Goal: Task Accomplishment & Management: Complete application form

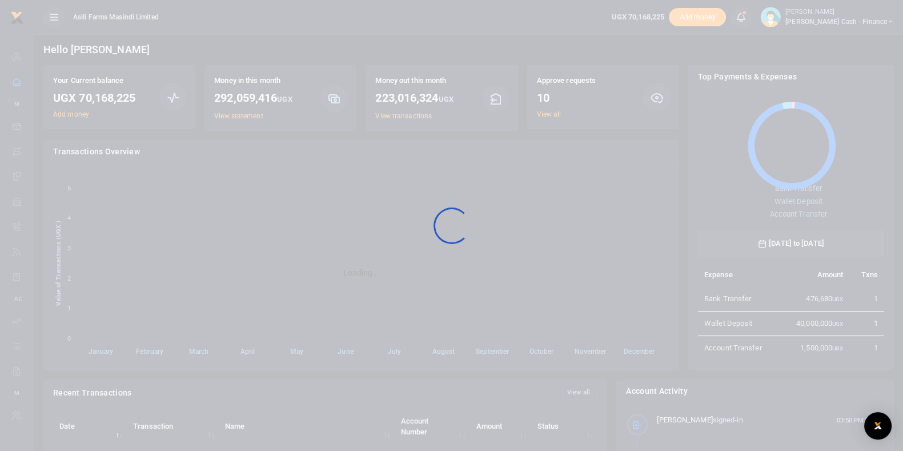
scroll to position [149, 175]
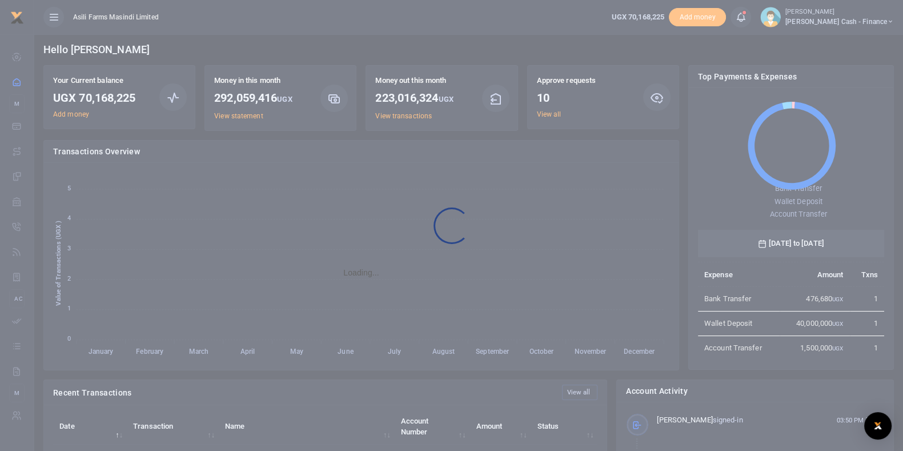
click at [556, 113] on div at bounding box center [451, 225] width 903 height 451
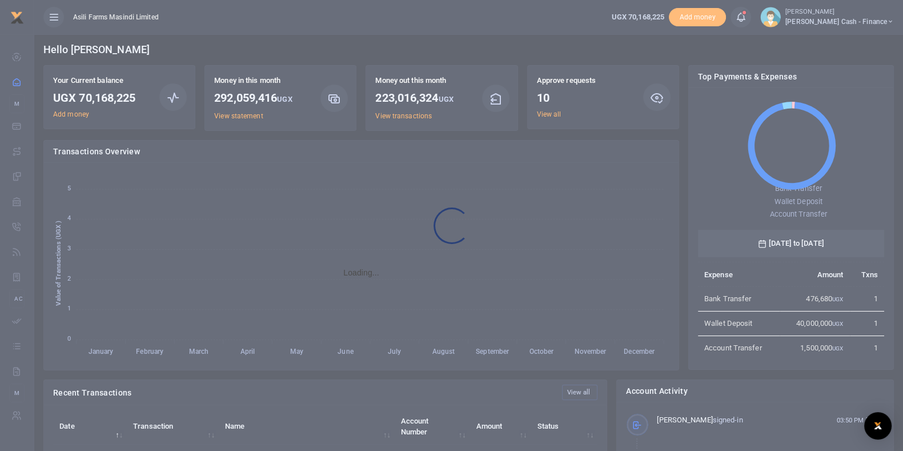
click at [556, 114] on div at bounding box center [451, 225] width 903 height 451
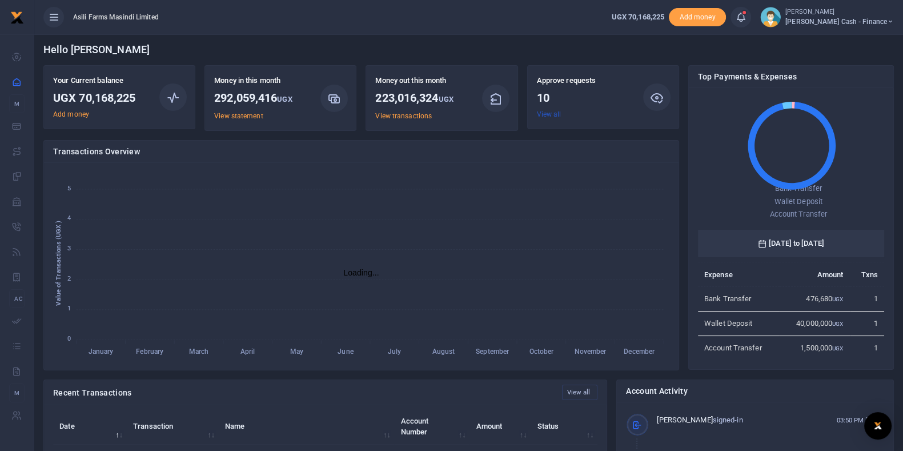
click at [554, 114] on link "View all" at bounding box center [549, 114] width 25 height 8
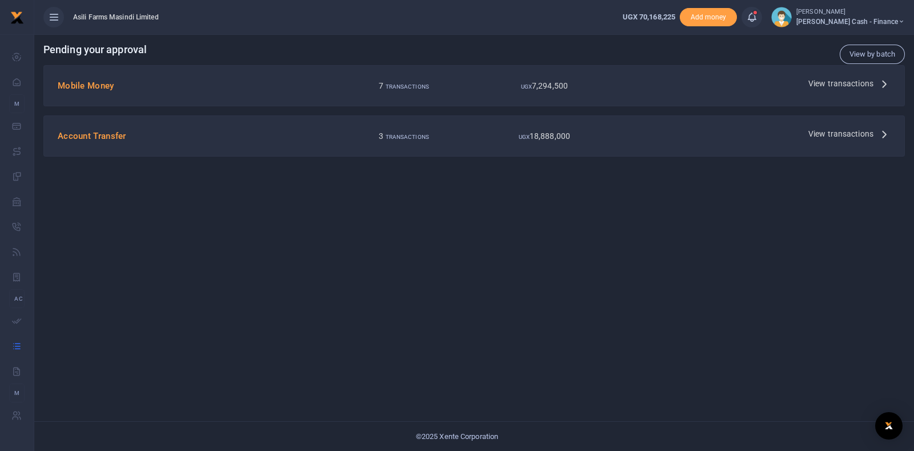
click at [845, 77] on span "View transactions" at bounding box center [840, 83] width 65 height 13
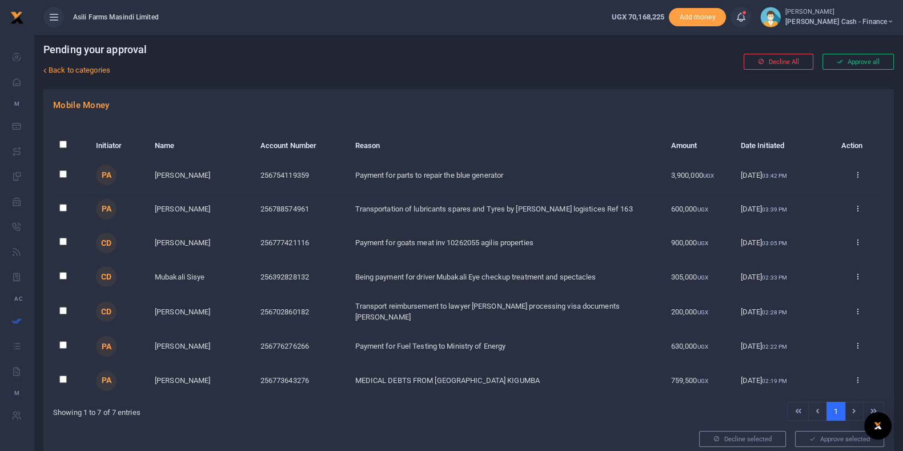
click at [66, 146] on input "\a \a : activate to sort column descending" at bounding box center [62, 144] width 7 height 7
checkbox input "true"
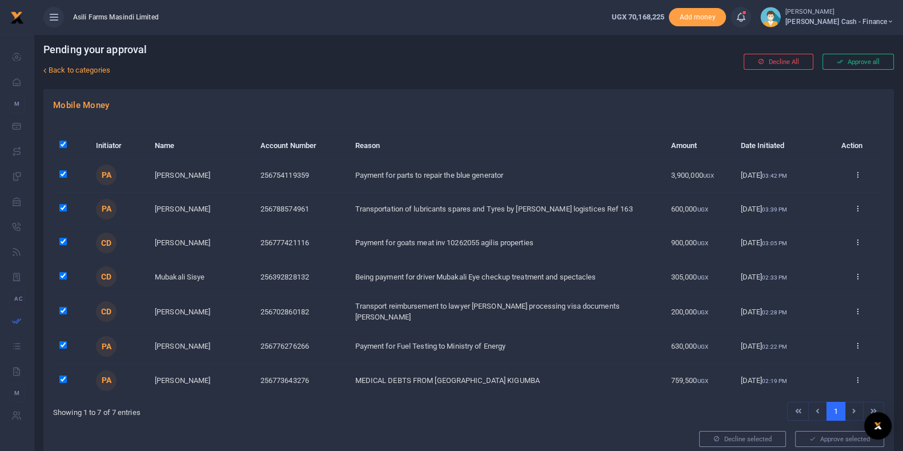
checkbox input "true"
click at [826, 440] on button "Approve selected (7)" at bounding box center [835, 439] width 97 height 16
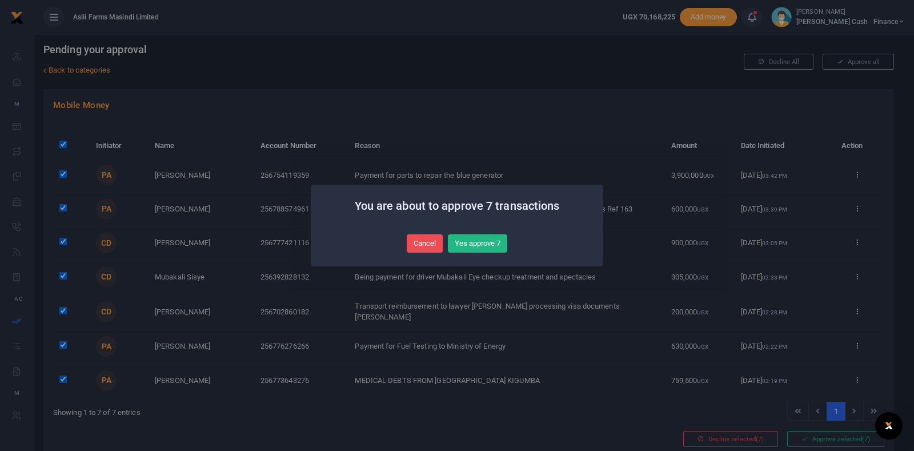
click at [470, 246] on button "Yes approve 7" at bounding box center [477, 243] width 59 height 18
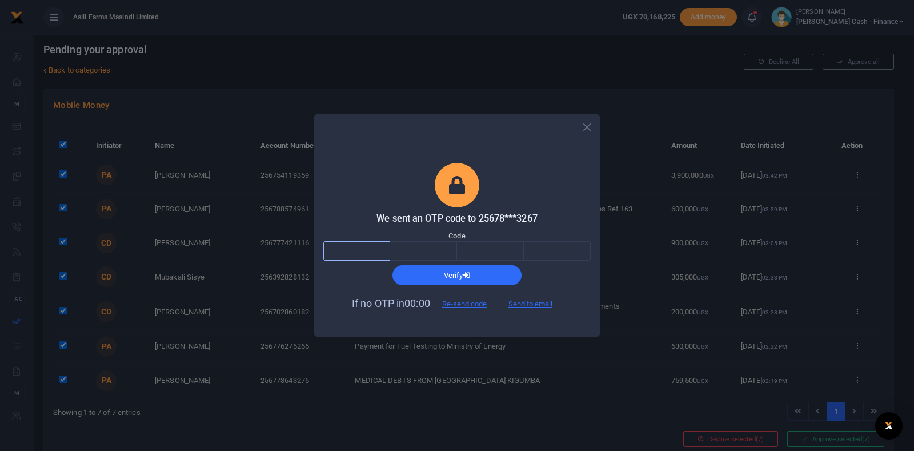
click at [358, 252] on input "text" at bounding box center [356, 250] width 67 height 19
type input "2"
type input "9"
type input "2"
type input "3"
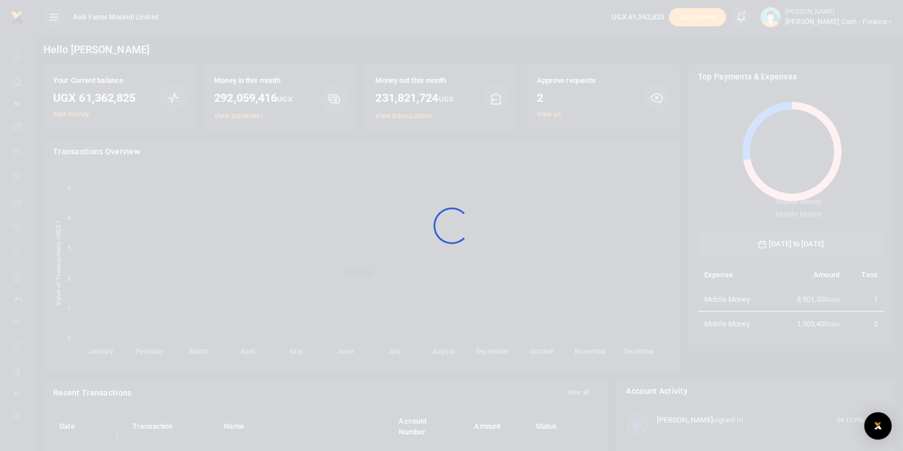
scroll to position [11, 11]
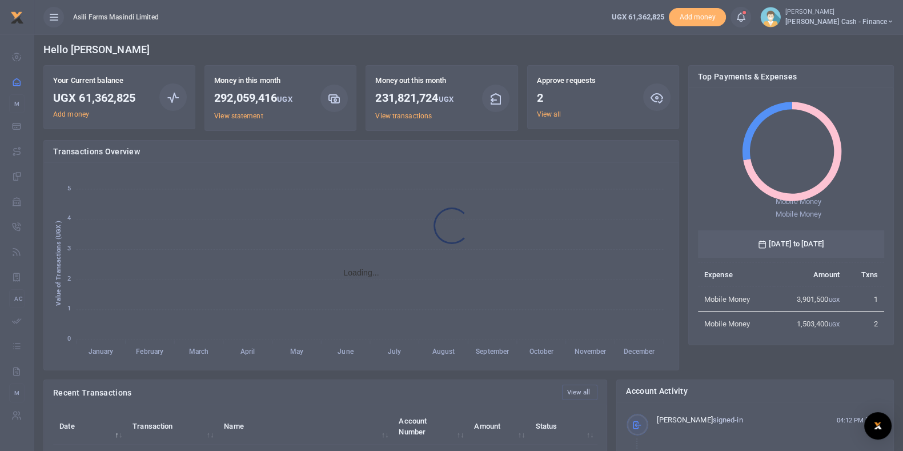
click at [548, 114] on div at bounding box center [451, 225] width 903 height 451
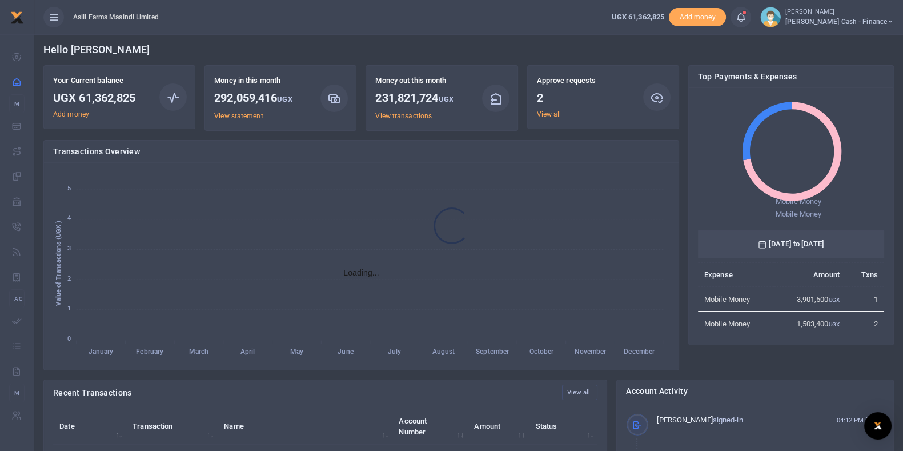
click at [548, 114] on div at bounding box center [451, 225] width 903 height 451
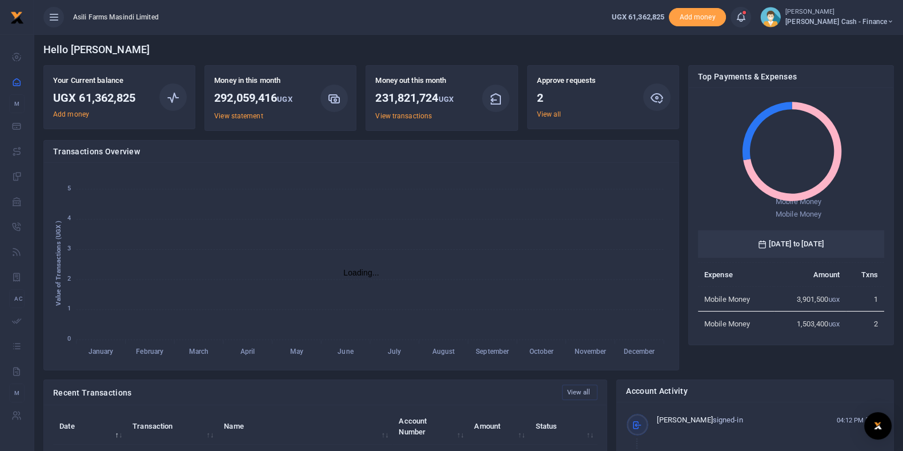
click at [548, 114] on link "View all" at bounding box center [549, 114] width 25 height 8
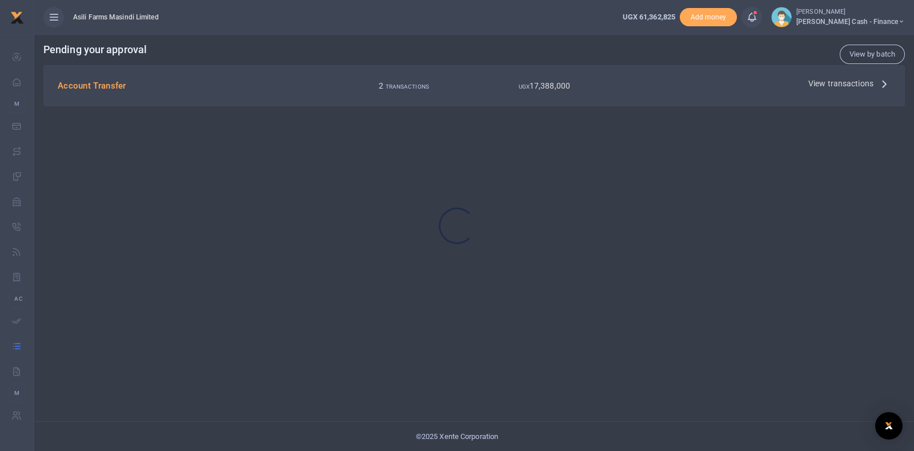
click at [823, 84] on div at bounding box center [457, 225] width 914 height 451
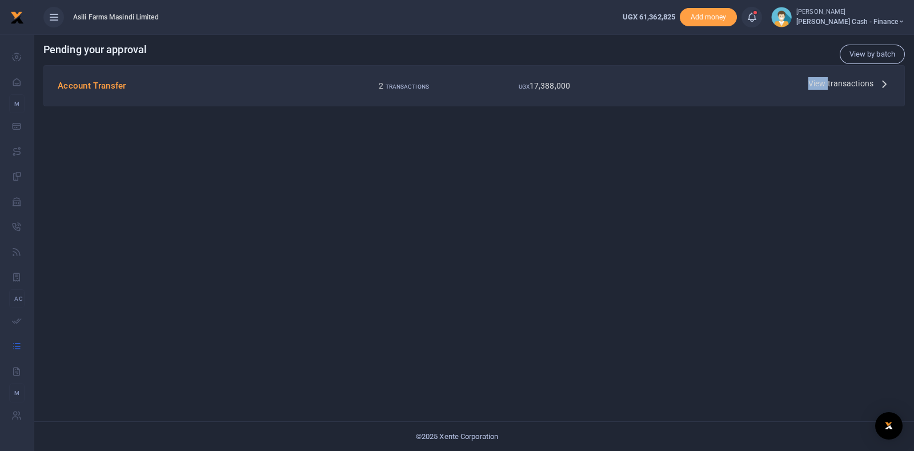
click at [823, 84] on span "View transactions" at bounding box center [840, 83] width 65 height 13
click at [827, 79] on span "View transactions" at bounding box center [840, 83] width 65 height 13
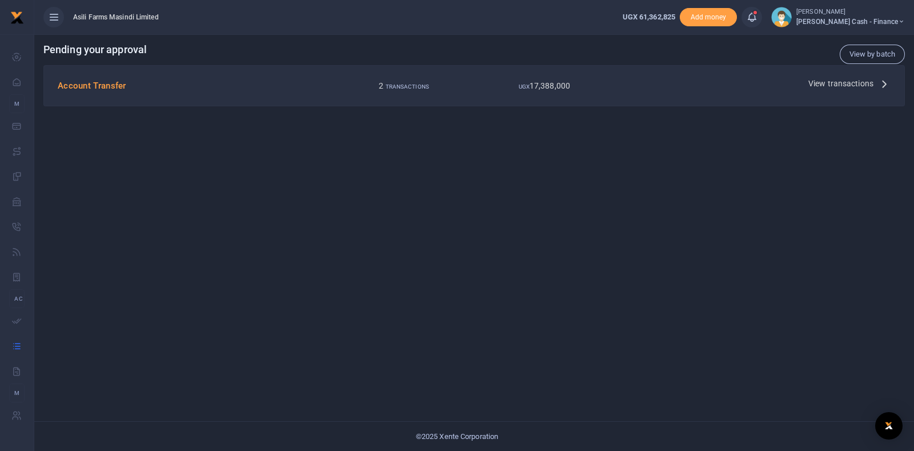
click at [825, 85] on span "View transactions" at bounding box center [840, 83] width 65 height 13
click at [820, 81] on span "View transactions" at bounding box center [840, 83] width 65 height 13
click at [881, 81] on icon at bounding box center [884, 83] width 13 height 13
click at [883, 82] on icon at bounding box center [884, 83] width 13 height 13
click at [816, 83] on span "View transactions" at bounding box center [840, 83] width 65 height 13
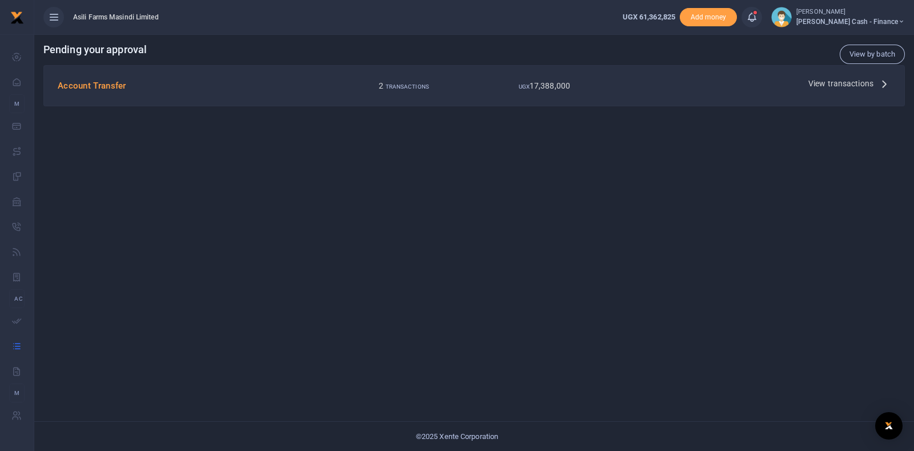
click at [888, 81] on icon at bounding box center [884, 83] width 13 height 13
click at [883, 82] on icon at bounding box center [884, 83] width 13 height 13
drag, startPoint x: 881, startPoint y: 82, endPoint x: 662, endPoint y: 96, distance: 220.4
click at [880, 82] on icon at bounding box center [884, 83] width 13 height 13
click at [91, 83] on h4 "Account Transfer" at bounding box center [193, 85] width 271 height 13
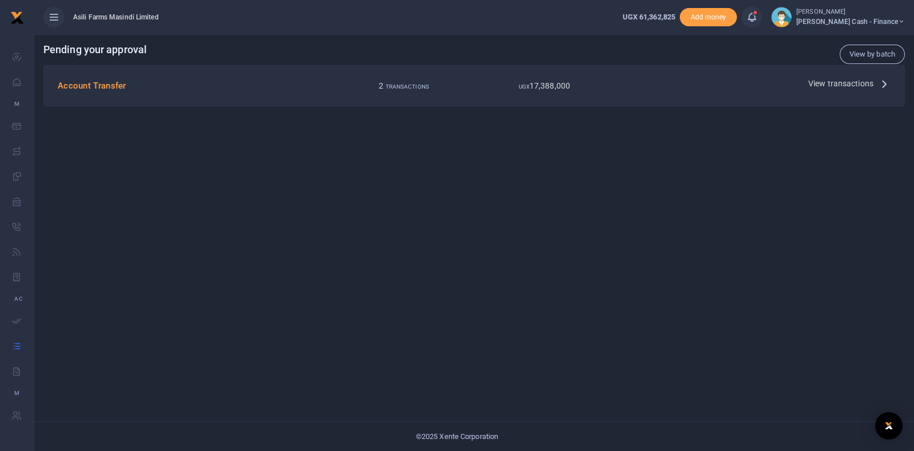
click at [521, 83] on small "UGX" at bounding box center [524, 86] width 11 height 6
click at [831, 81] on span "View transactions" at bounding box center [840, 83] width 65 height 13
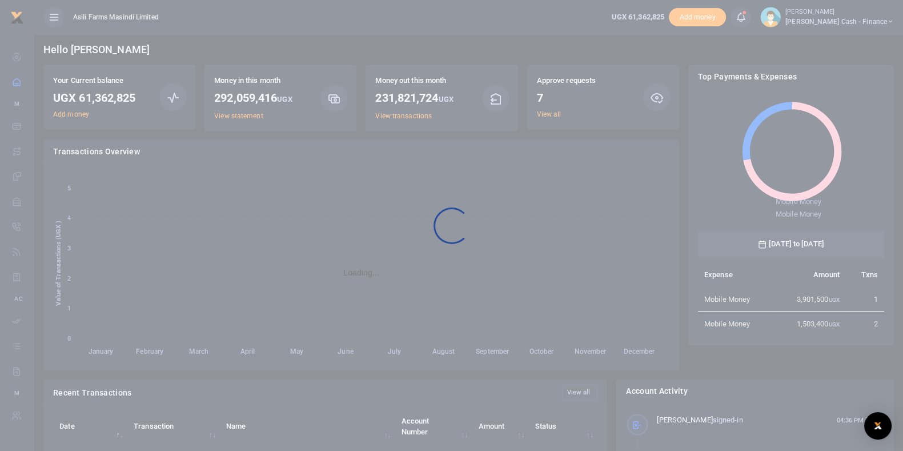
click at [548, 115] on div at bounding box center [451, 225] width 903 height 451
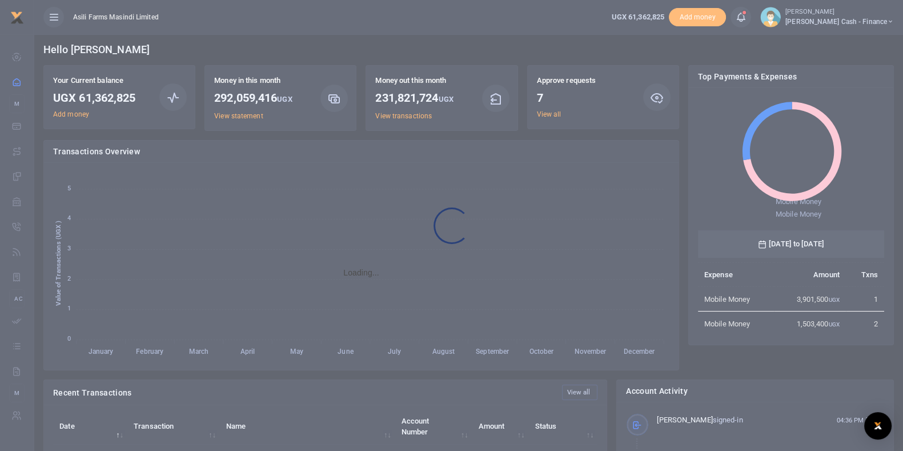
click at [548, 115] on div at bounding box center [451, 225] width 903 height 451
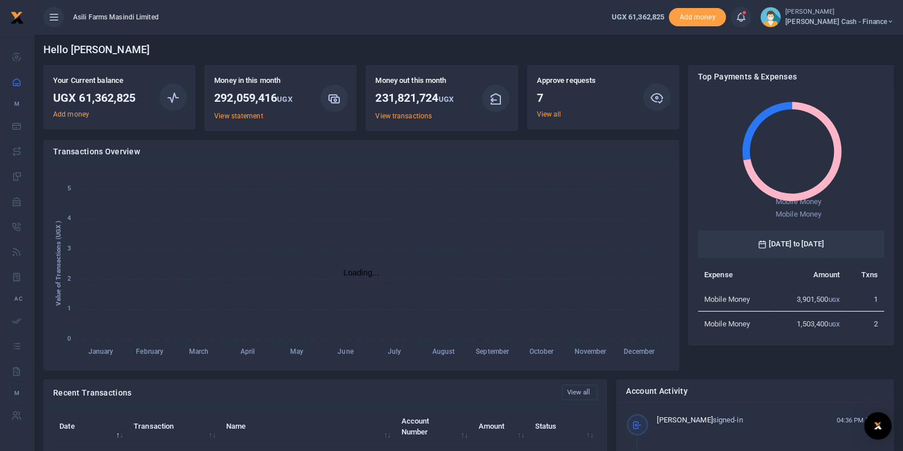
drag, startPoint x: 0, startPoint y: 0, endPoint x: 548, endPoint y: 115, distance: 560.4
click at [554, 114] on link "View all" at bounding box center [549, 114] width 25 height 8
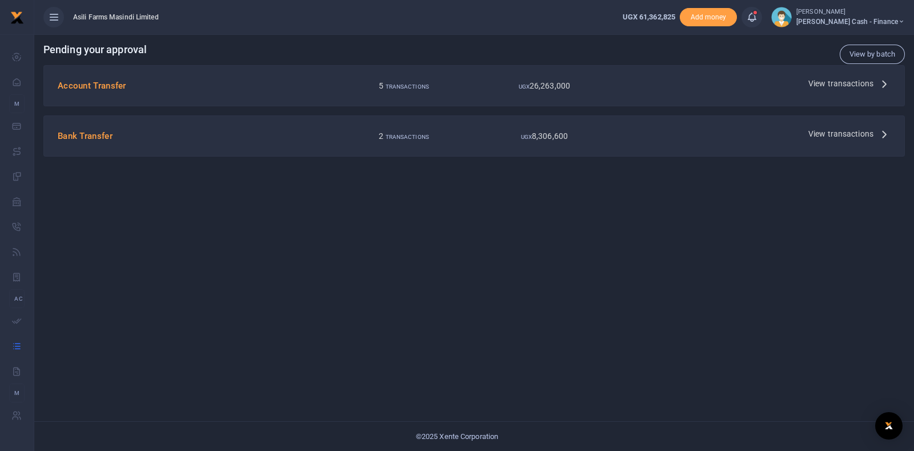
click at [850, 138] on span "View transactions" at bounding box center [840, 133] width 65 height 13
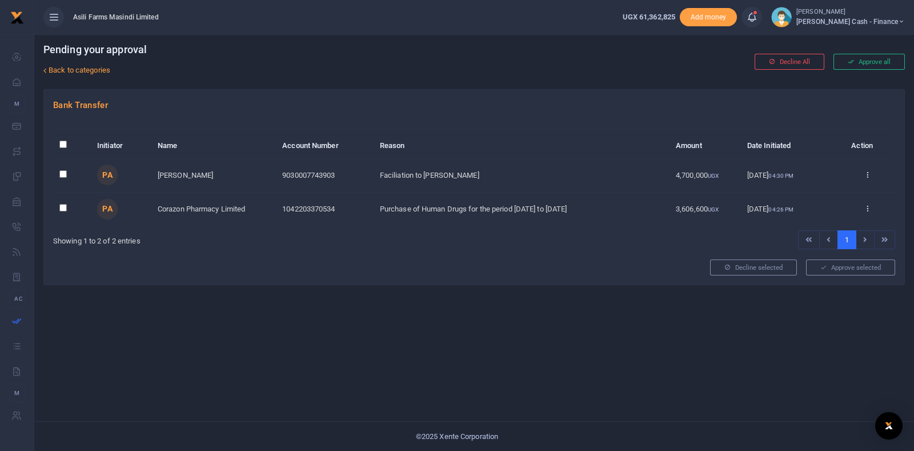
click at [62, 144] on input "\a \a : activate to sort column descending" at bounding box center [62, 144] width 7 height 7
checkbox input "true"
click at [816, 264] on icon at bounding box center [815, 267] width 6 height 8
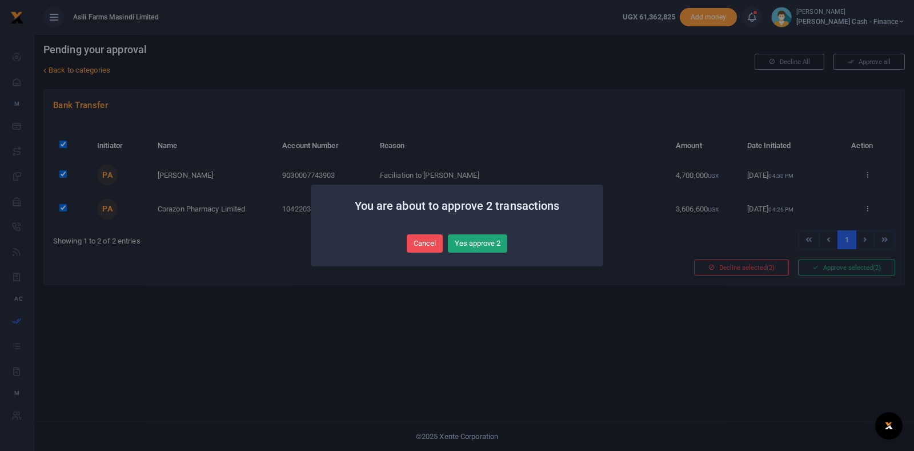
click at [476, 242] on button "Yes approve 2" at bounding box center [477, 243] width 59 height 18
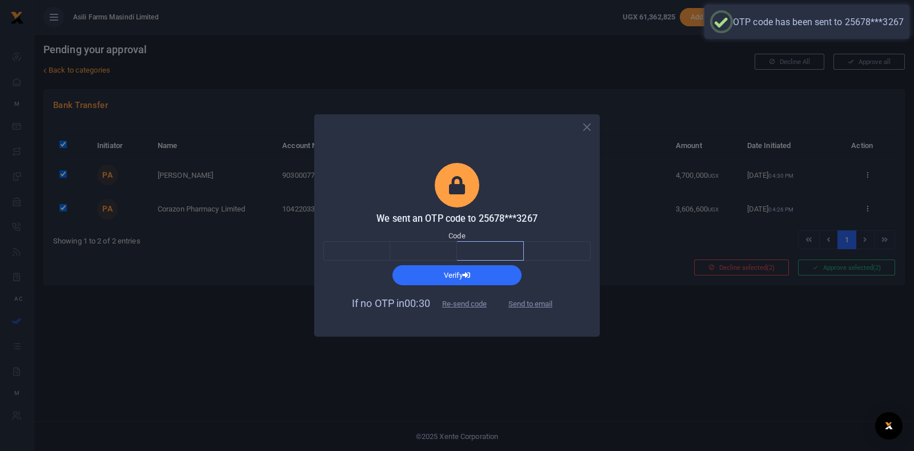
click at [476, 242] on input "text" at bounding box center [490, 250] width 67 height 19
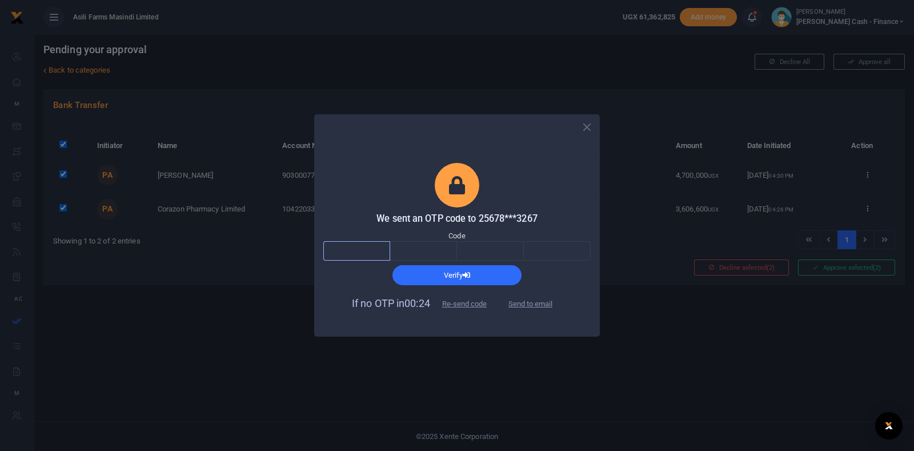
click at [354, 244] on input "text" at bounding box center [356, 250] width 67 height 19
type input "7"
type input "2"
type input "7"
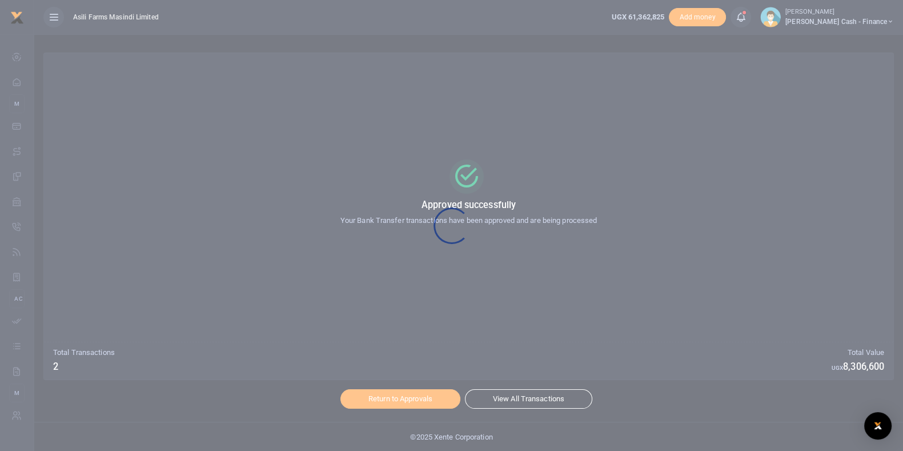
click at [406, 399] on div at bounding box center [451, 225] width 903 height 451
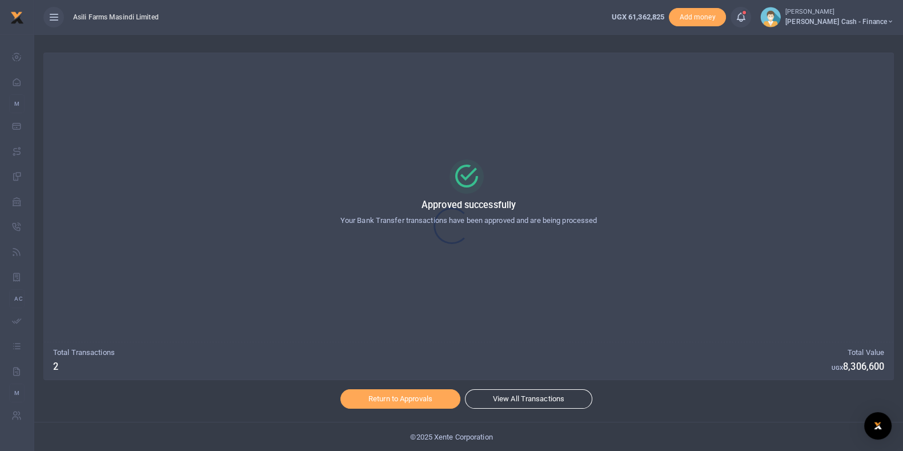
click at [406, 399] on div at bounding box center [451, 225] width 903 height 451
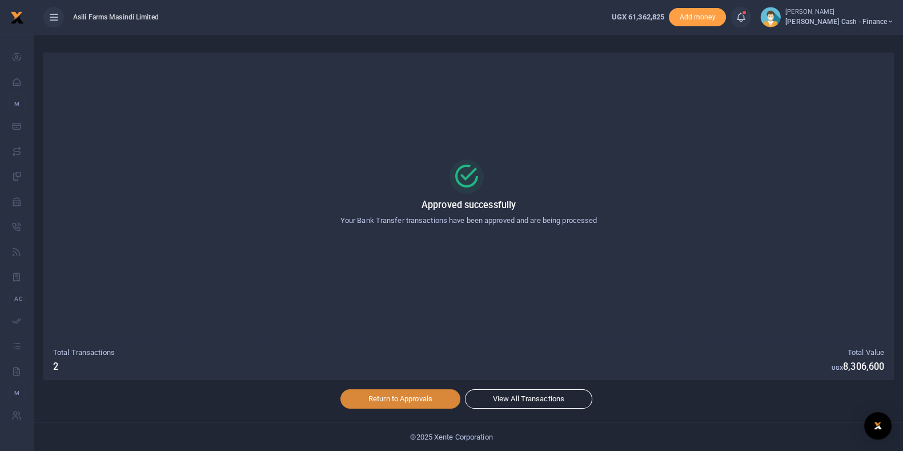
click at [418, 399] on link "Return to Approvals" at bounding box center [400, 398] width 120 height 19
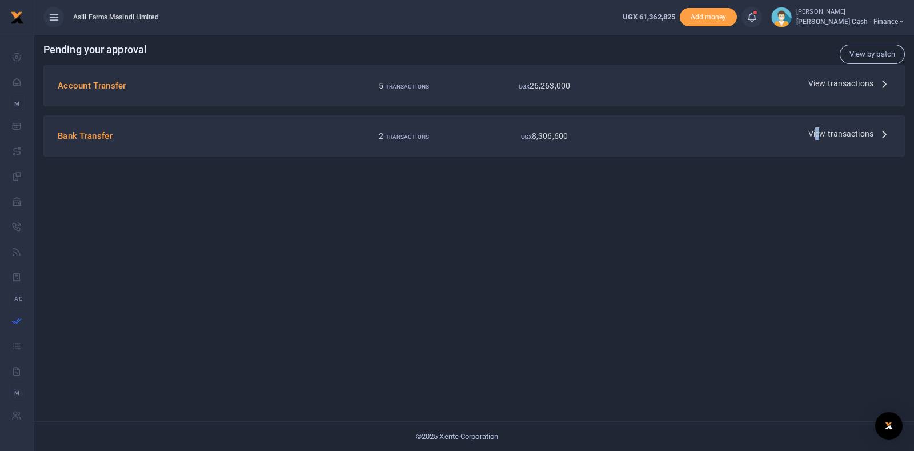
click at [819, 134] on span "View transactions" at bounding box center [840, 133] width 65 height 13
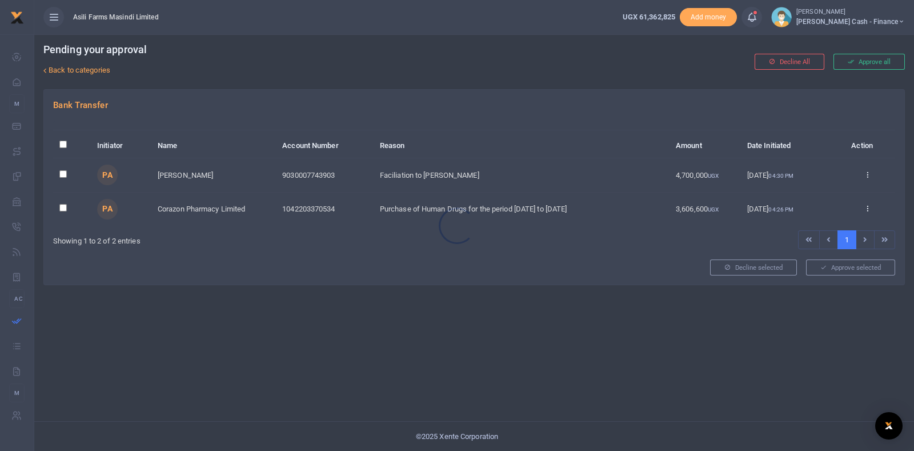
click at [62, 176] on div at bounding box center [457, 225] width 914 height 451
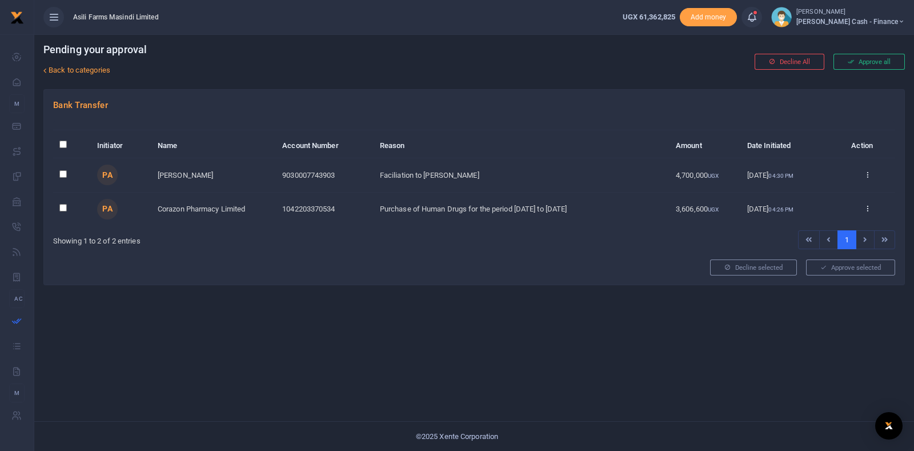
click at [61, 175] on input "checkbox" at bounding box center [62, 173] width 7 height 7
checkbox input "true"
click at [65, 210] on input "checkbox" at bounding box center [62, 207] width 7 height 7
checkbox input "true"
click at [837, 268] on button "Approve selected (2)" at bounding box center [846, 267] width 97 height 16
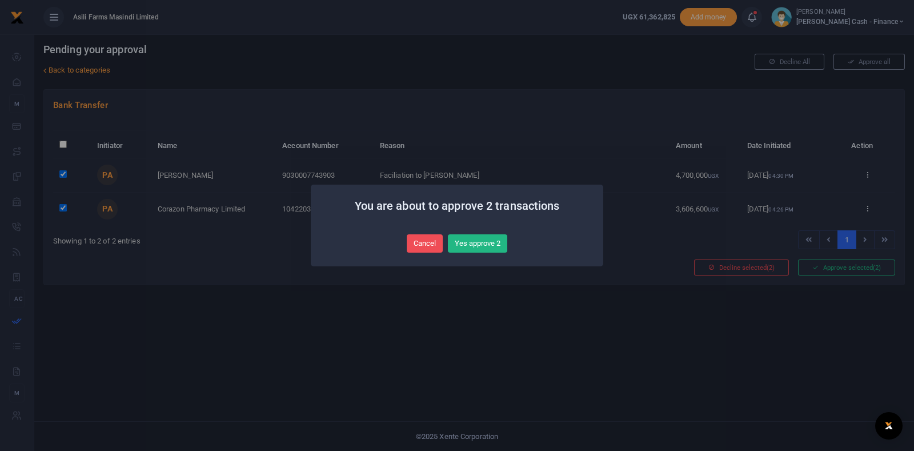
click at [491, 243] on button "Yes approve 2" at bounding box center [477, 243] width 59 height 18
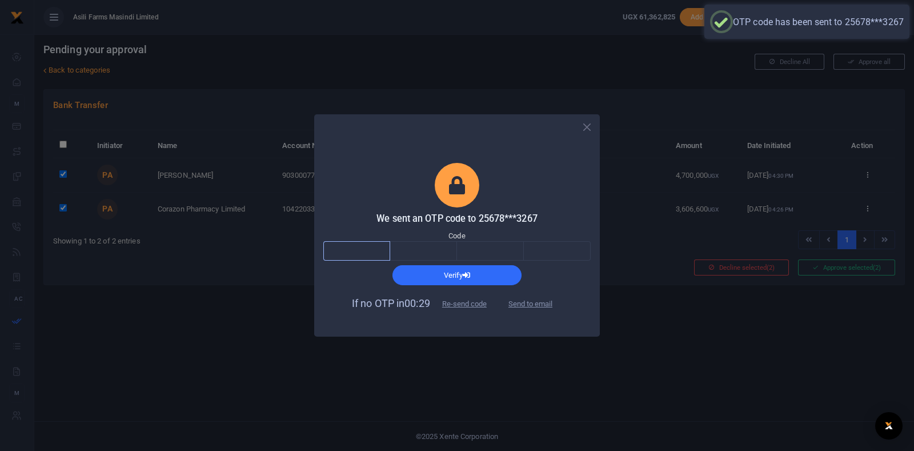
click at [361, 250] on input "text" at bounding box center [356, 250] width 67 height 19
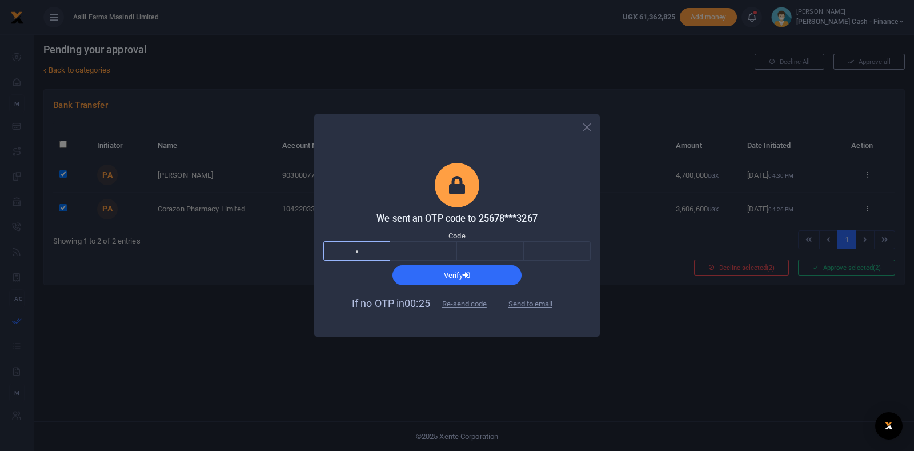
type input "3"
type input "7"
type input "8"
type input "2"
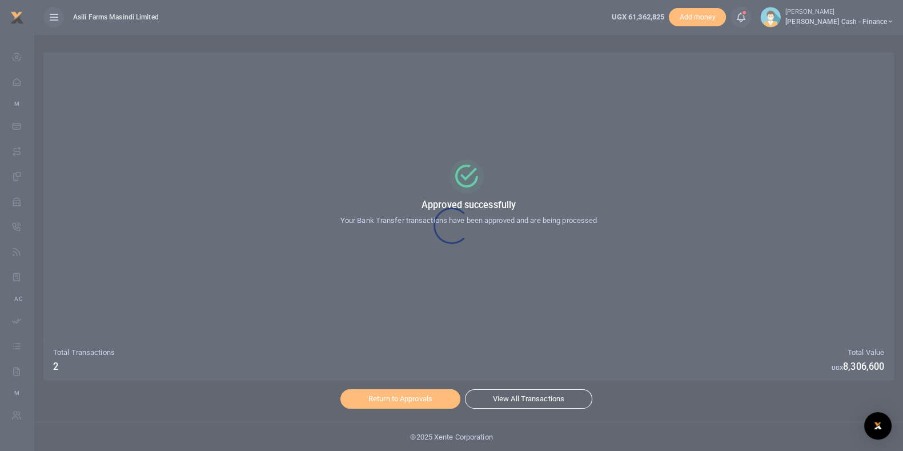
click at [419, 400] on div at bounding box center [451, 225] width 903 height 451
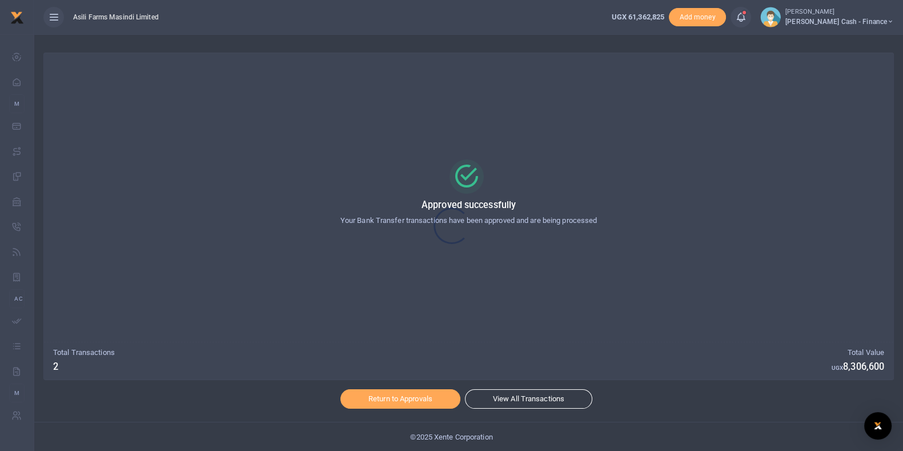
click at [418, 400] on div at bounding box center [451, 225] width 903 height 451
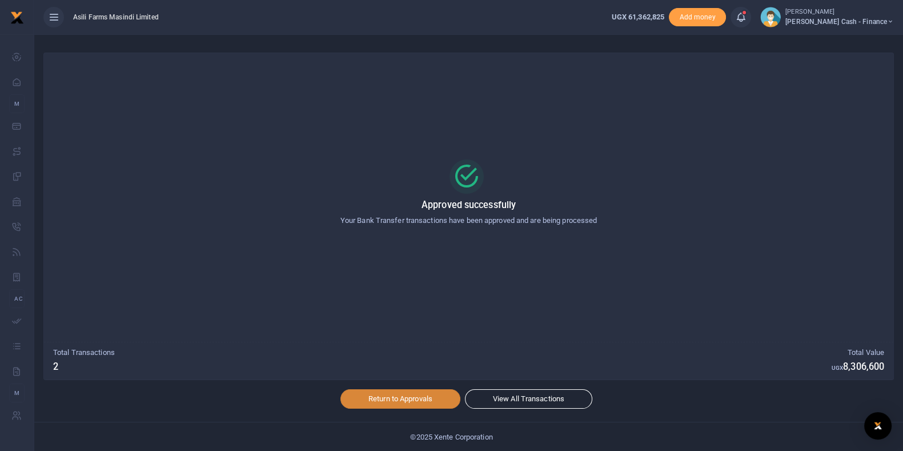
click at [418, 400] on link "Return to Approvals" at bounding box center [400, 398] width 120 height 19
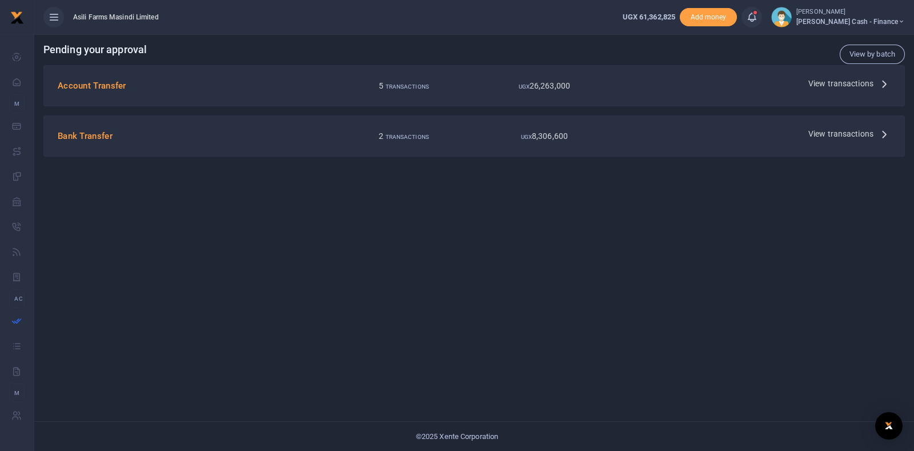
click at [828, 82] on span "View transactions" at bounding box center [840, 83] width 65 height 13
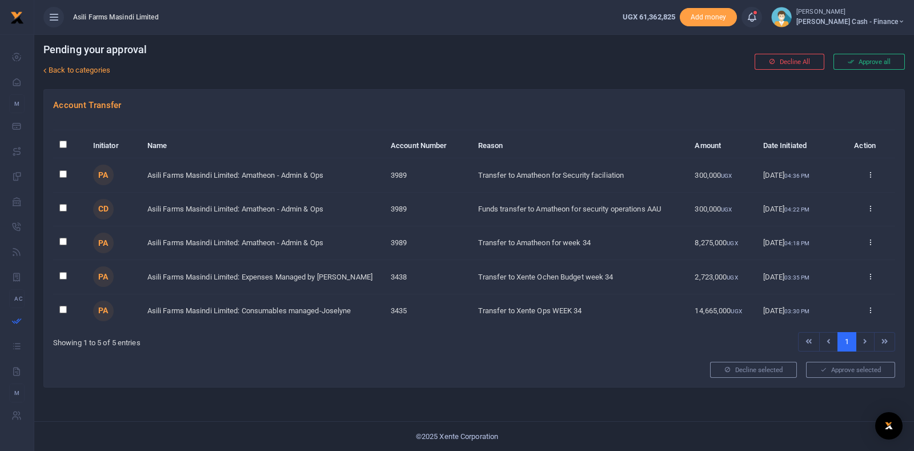
click at [64, 145] on input "\a \a : activate to sort column descending" at bounding box center [62, 144] width 7 height 7
checkbox input "true"
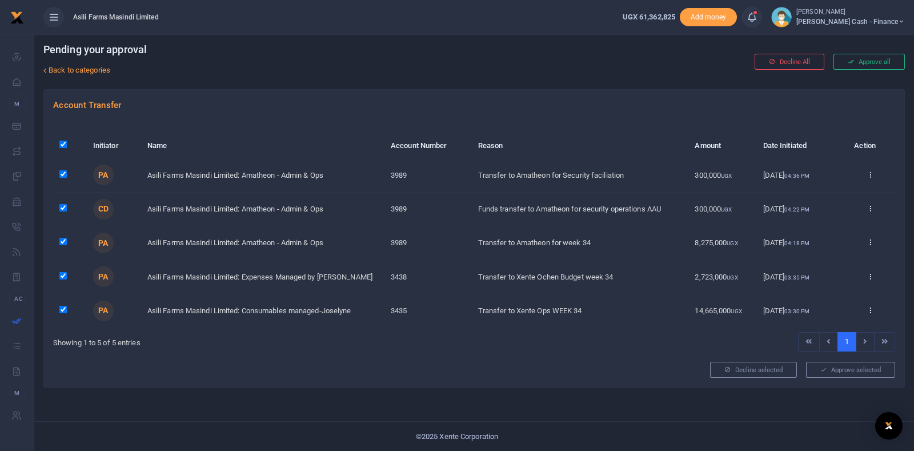
checkbox input "true"
click at [63, 141] on input "\a \a : activate to sort column descending" at bounding box center [62, 144] width 7 height 7
checkbox input "false"
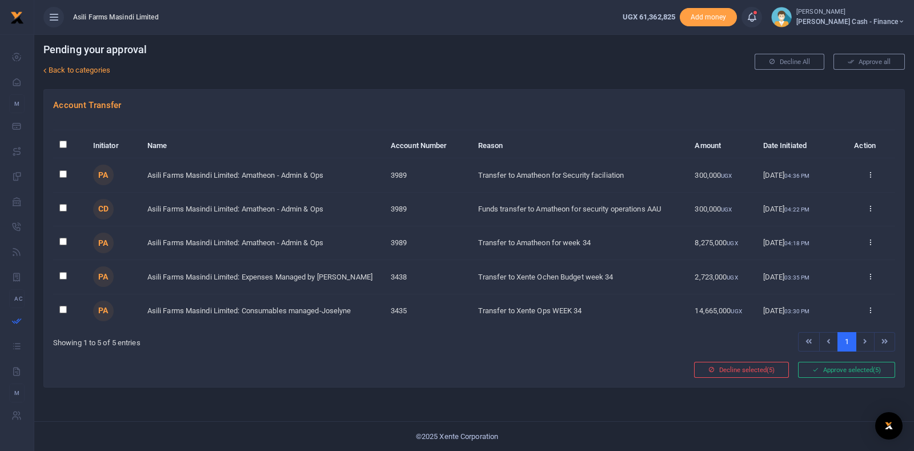
checkbox input "false"
click at [63, 205] on input "checkbox" at bounding box center [62, 207] width 7 height 7
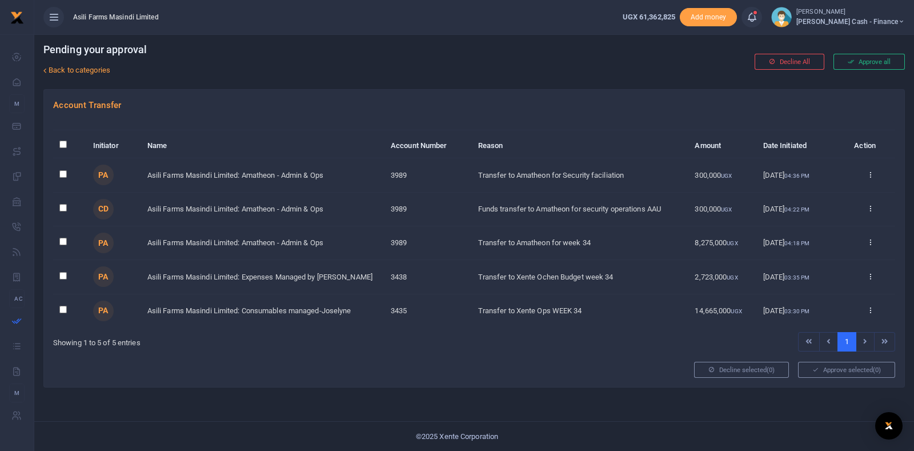
checkbox input "true"
click at [66, 244] on input "checkbox" at bounding box center [62, 241] width 7 height 7
checkbox input "true"
click at [59, 275] on input "checkbox" at bounding box center [62, 275] width 7 height 7
checkbox input "true"
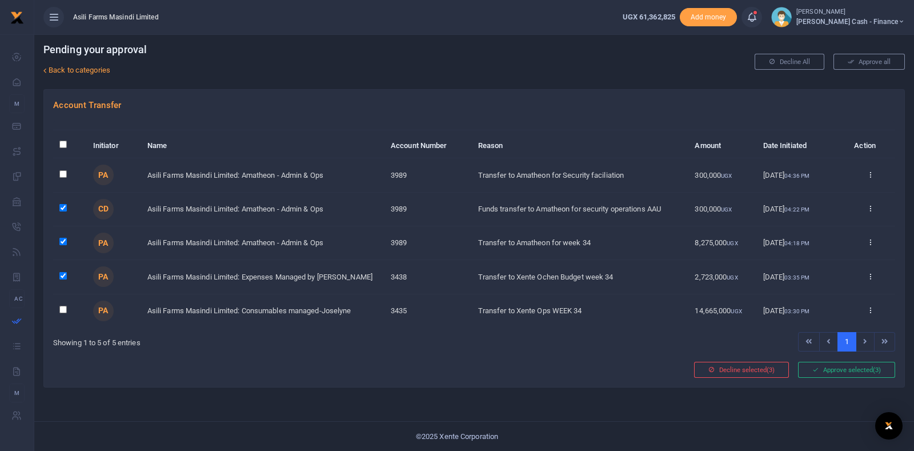
click at [59, 310] on input "checkbox" at bounding box center [62, 309] width 7 height 7
checkbox input "true"
click at [858, 367] on button "Approve selected (4)" at bounding box center [846, 370] width 97 height 16
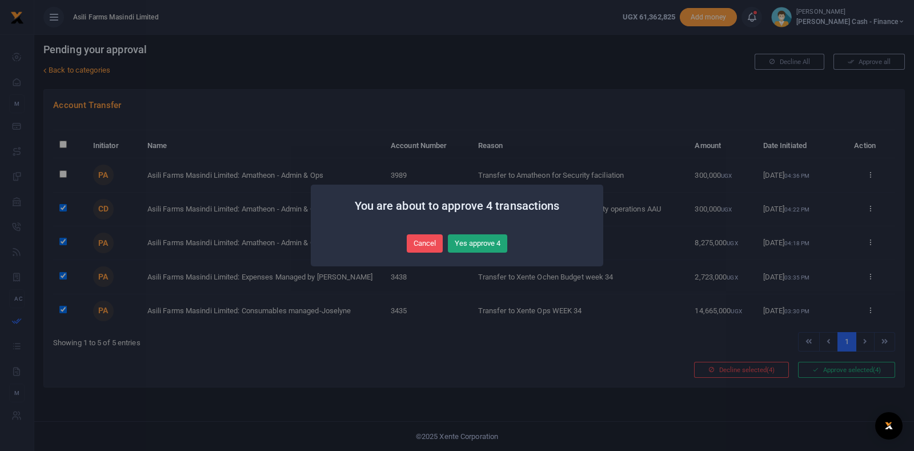
click at [494, 242] on button "Yes approve 4" at bounding box center [477, 243] width 59 height 18
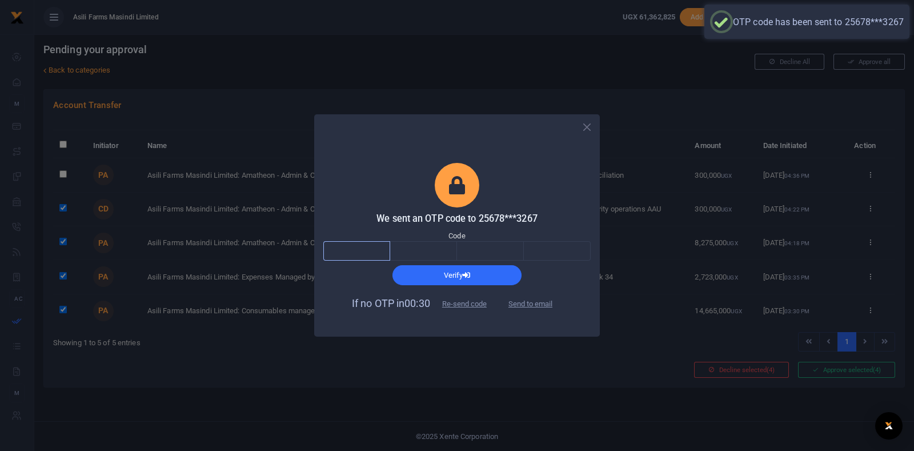
click at [374, 251] on input "text" at bounding box center [356, 250] width 67 height 19
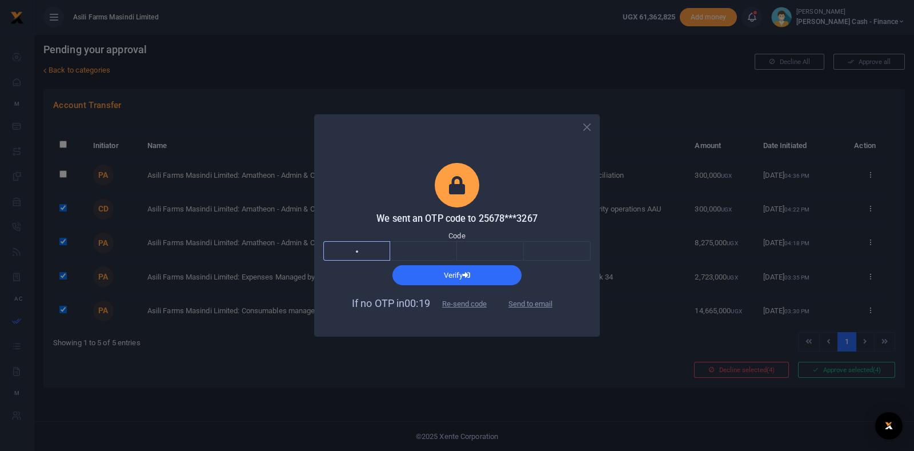
type input "1"
type input "0"
type input "1"
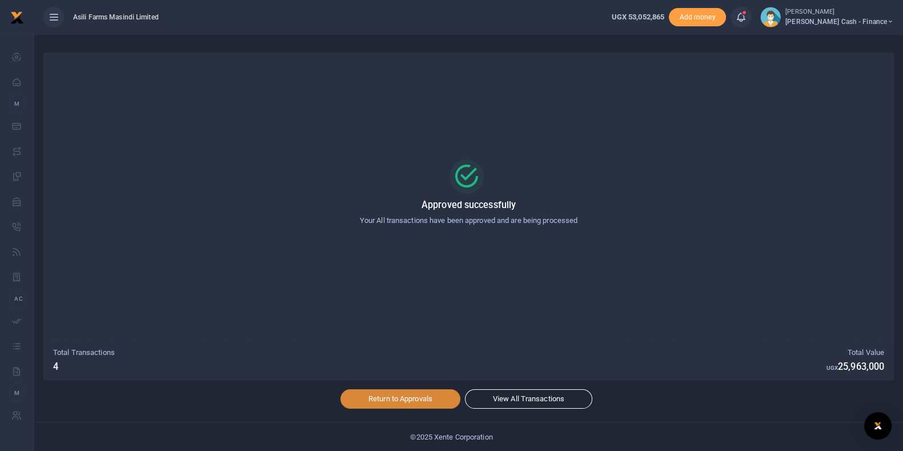
click at [394, 404] on link "Return to Approvals" at bounding box center [400, 398] width 120 height 19
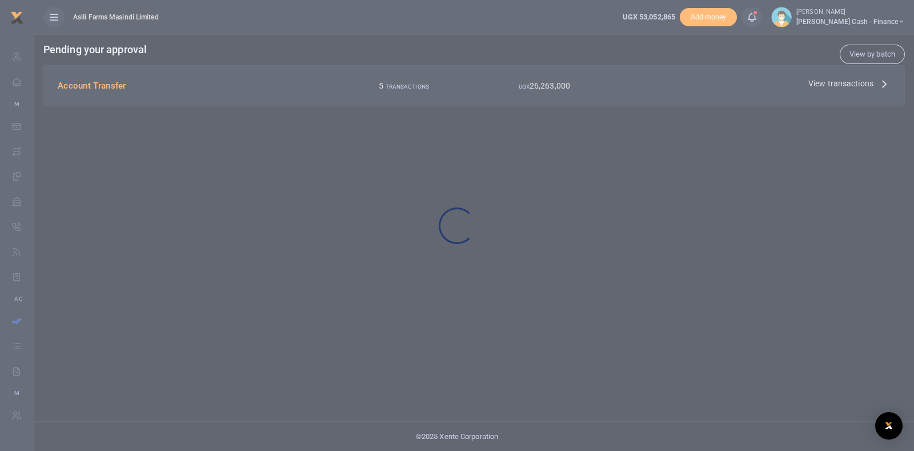
click at [831, 86] on div at bounding box center [457, 225] width 914 height 451
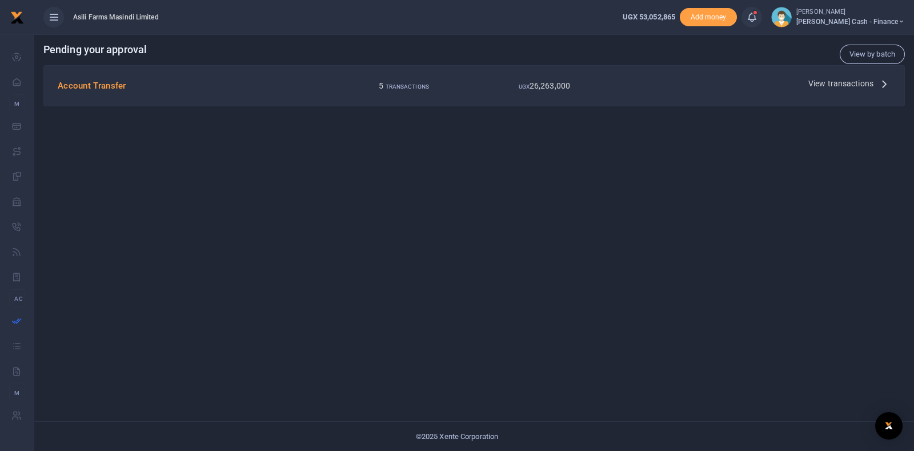
click at [830, 85] on span "View transactions" at bounding box center [840, 83] width 65 height 13
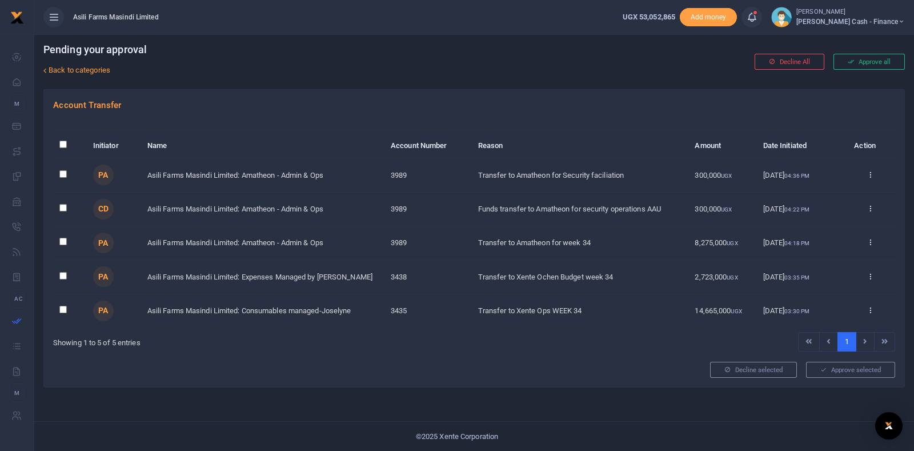
click at [57, 310] on td at bounding box center [70, 310] width 34 height 33
click at [60, 308] on input "checkbox" at bounding box center [62, 309] width 7 height 7
checkbox input "true"
click at [62, 272] on input "checkbox" at bounding box center [62, 275] width 7 height 7
checkbox input "true"
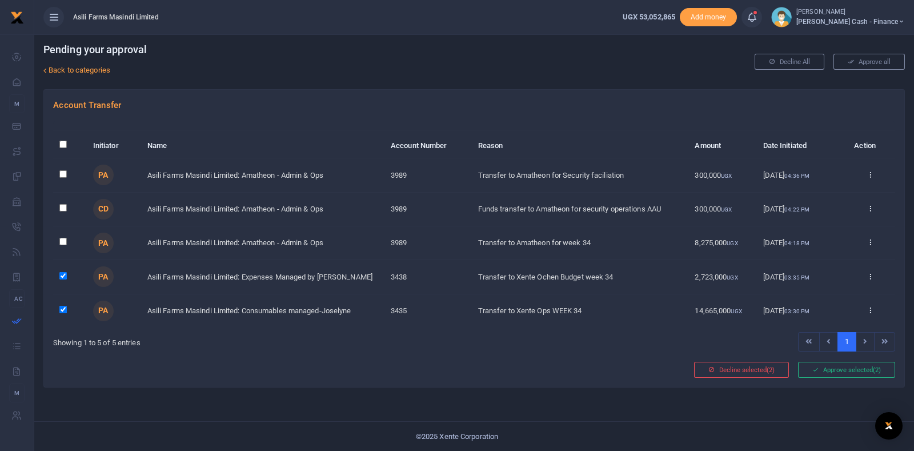
click at [61, 241] on input "checkbox" at bounding box center [62, 241] width 7 height 7
checkbox input "true"
click at [62, 207] on input "checkbox" at bounding box center [62, 207] width 7 height 7
checkbox input "true"
click at [836, 370] on button "Approve selected (4)" at bounding box center [846, 370] width 97 height 16
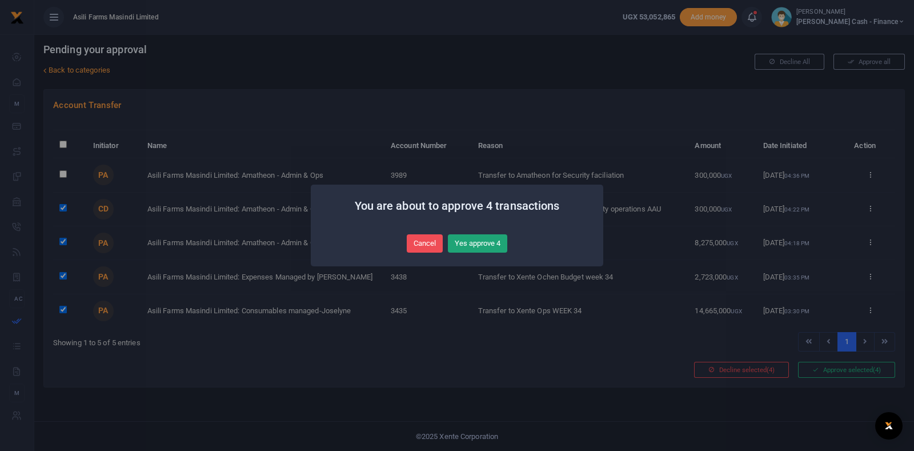
click at [481, 241] on button "Yes approve 4" at bounding box center [477, 243] width 59 height 18
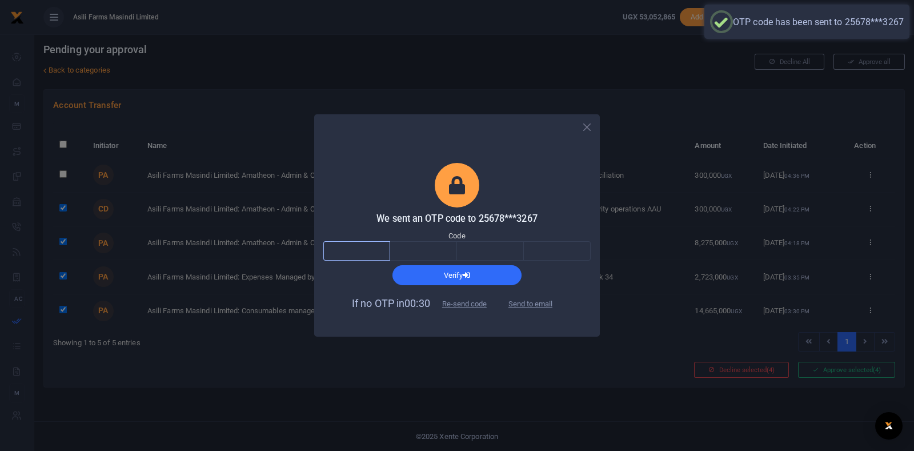
click at [386, 252] on input "text" at bounding box center [356, 250] width 67 height 19
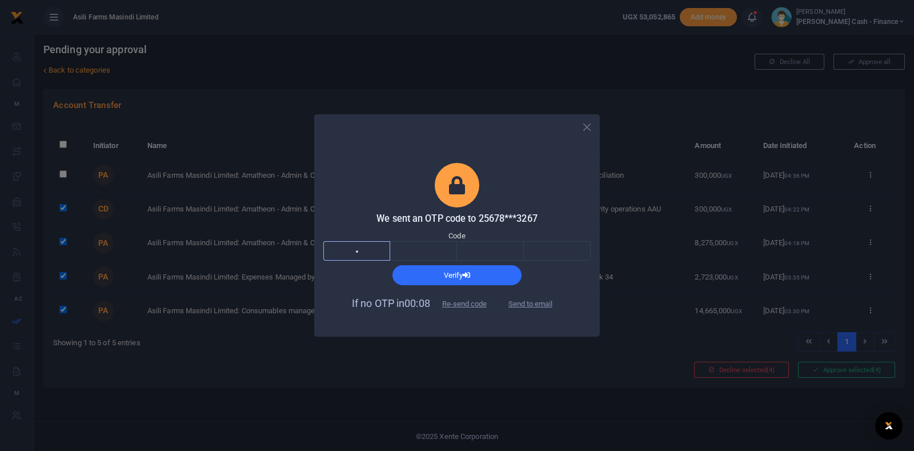
type input "7"
type input "2"
type input "4"
type input "0"
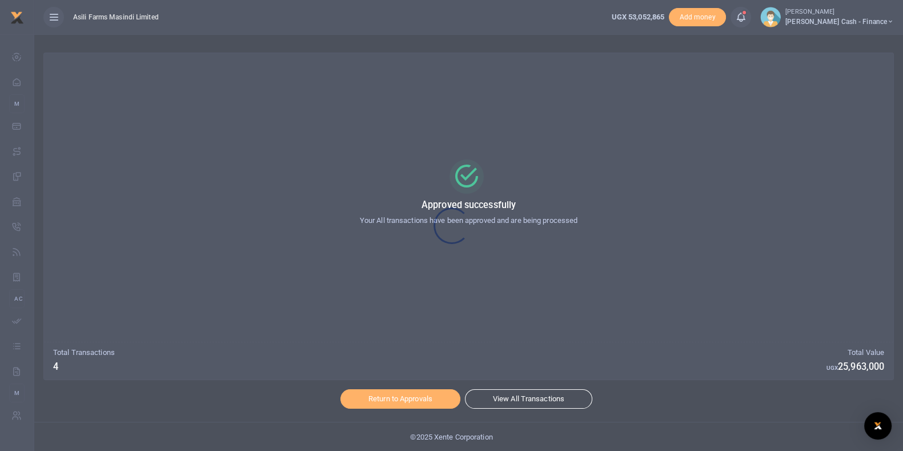
click at [386, 409] on div at bounding box center [451, 225] width 903 height 451
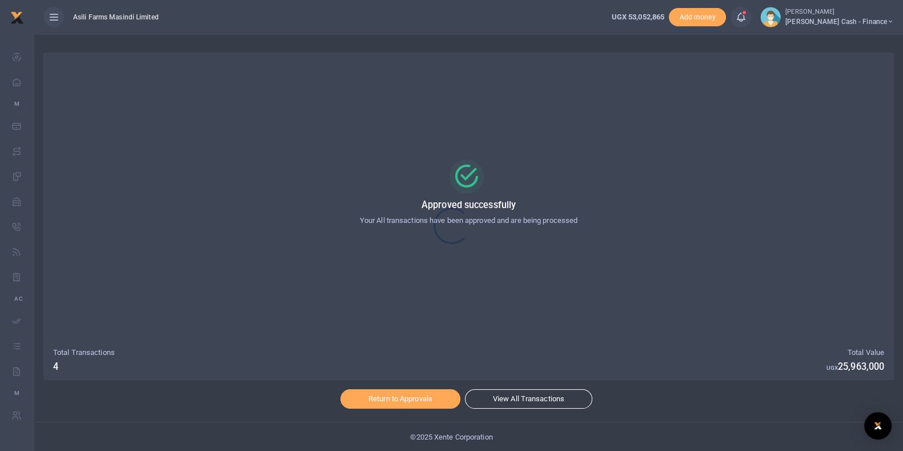
click at [395, 394] on div at bounding box center [451, 225] width 903 height 451
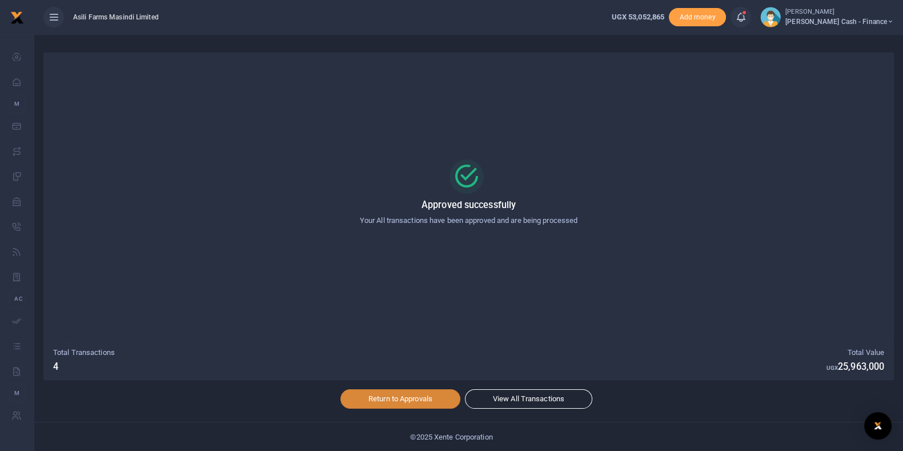
click at [395, 398] on link "Return to Approvals" at bounding box center [400, 398] width 120 height 19
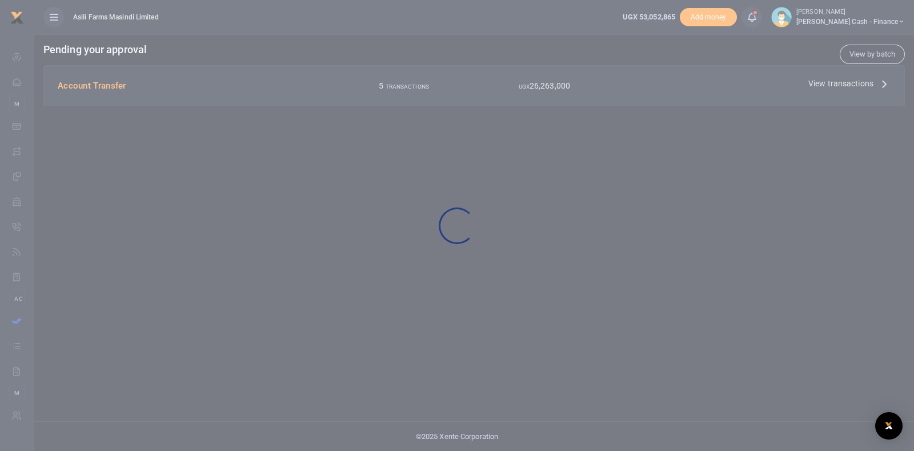
click at [608, 94] on div at bounding box center [457, 225] width 914 height 451
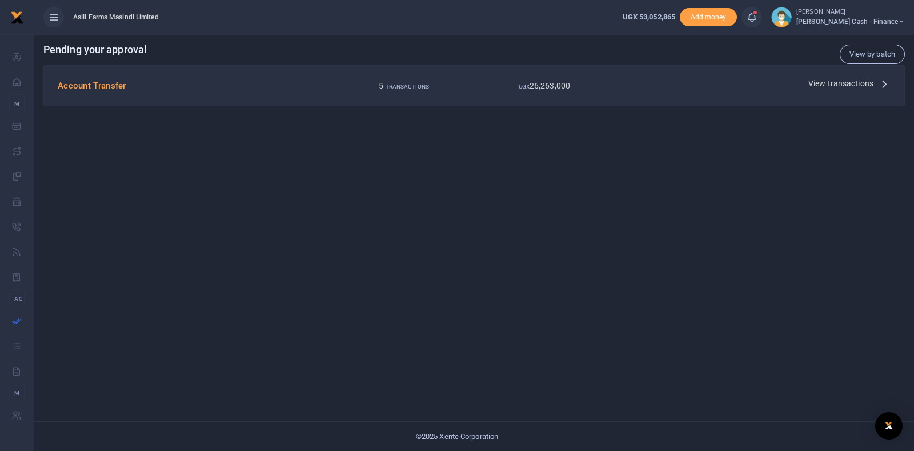
click at [744, 74] on div "Account Transfer 5 TRANSACTIONS UGX 26,263,000 View transactions" at bounding box center [474, 86] width 860 height 40
click at [811, 81] on span "View transactions" at bounding box center [840, 83] width 65 height 13
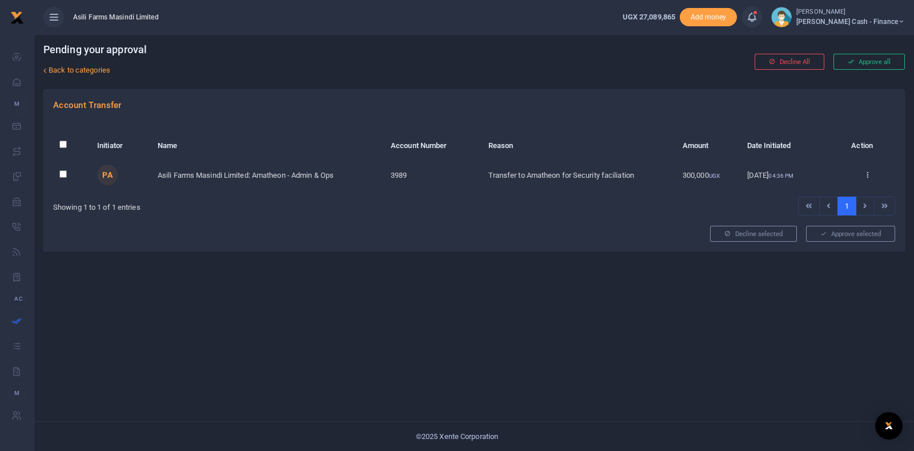
click at [60, 143] on input "\a \a : activate to sort column descending" at bounding box center [62, 144] width 7 height 7
checkbox input "true"
click at [751, 235] on button "Decline selected (1)" at bounding box center [741, 234] width 95 height 16
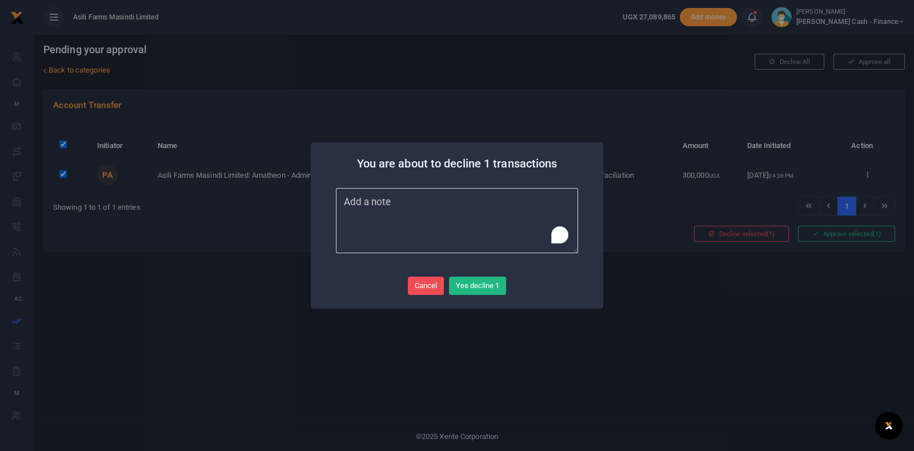
click at [505, 221] on textarea "To enrich screen reader interactions, please activate Accessibility in Grammarl…" at bounding box center [457, 220] width 242 height 65
type textarea "xxx"
click at [463, 288] on button "Yes decline 1" at bounding box center [477, 285] width 57 height 18
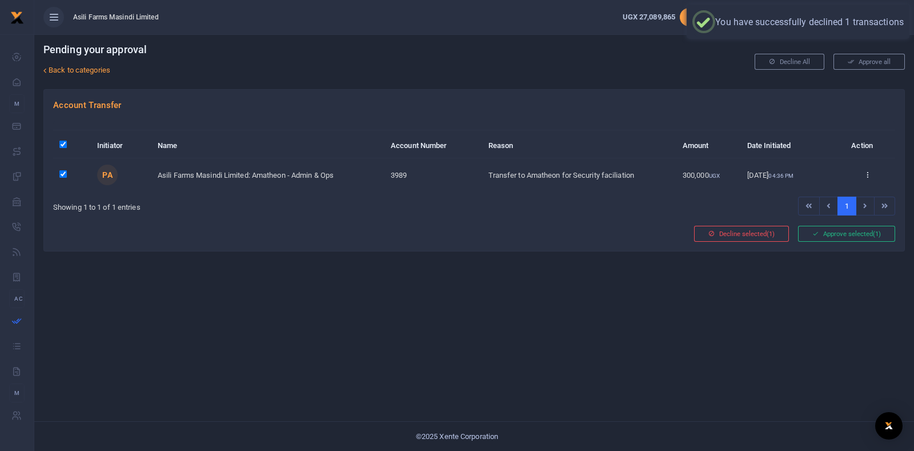
drag, startPoint x: 388, startPoint y: 361, endPoint x: 394, endPoint y: 364, distance: 7.2
click at [390, 360] on div "Pending your approval Back to categories Decline All Approve all Account Transf…" at bounding box center [474, 242] width 880 height 416
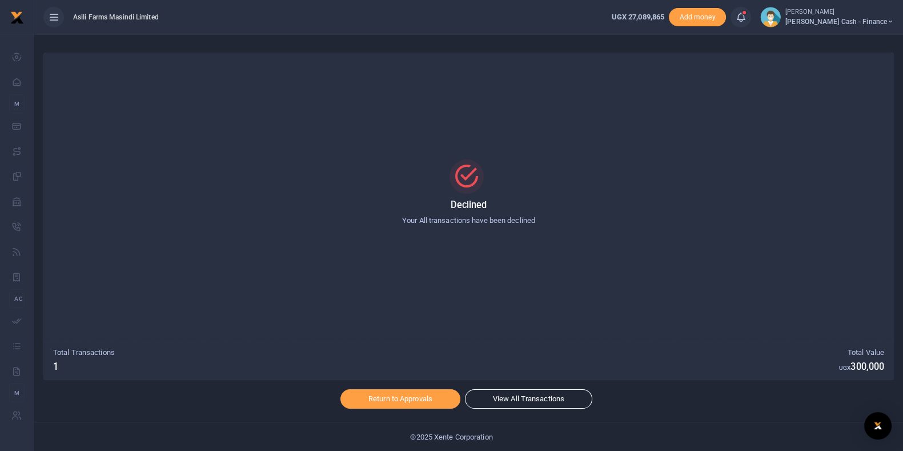
click at [654, 205] on h5 "Declined" at bounding box center [469, 204] width 822 height 11
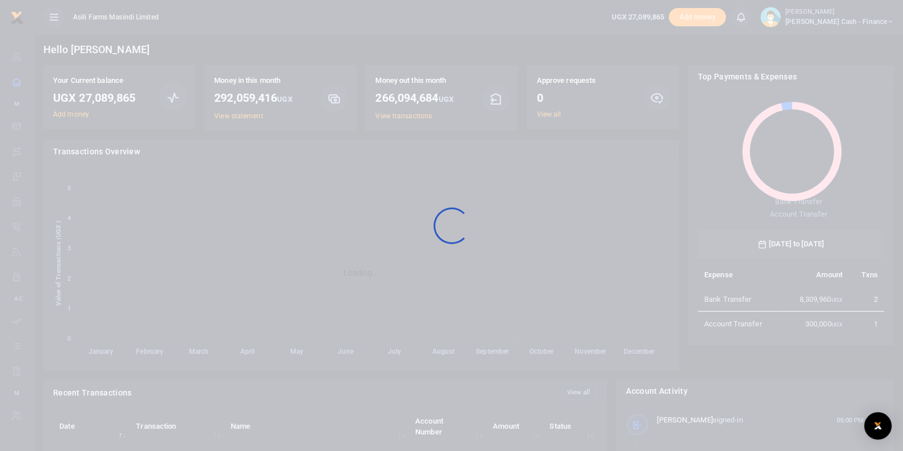
scroll to position [149, 175]
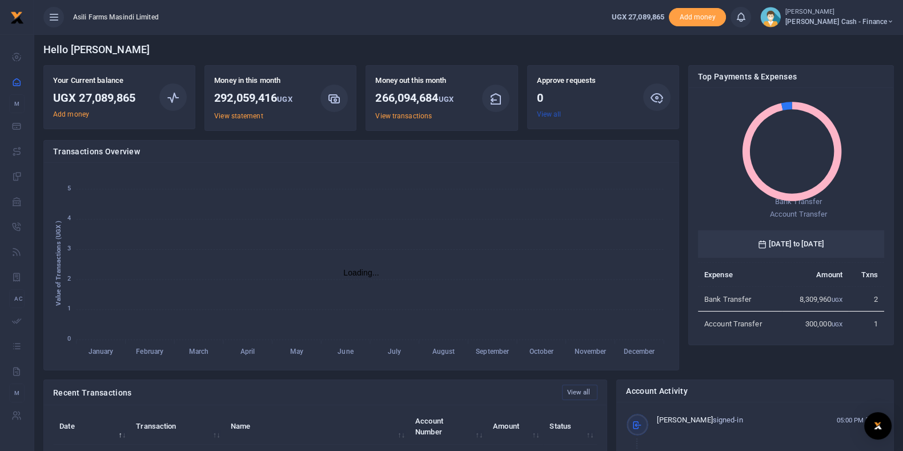
click at [542, 118] on link "View all" at bounding box center [549, 114] width 25 height 8
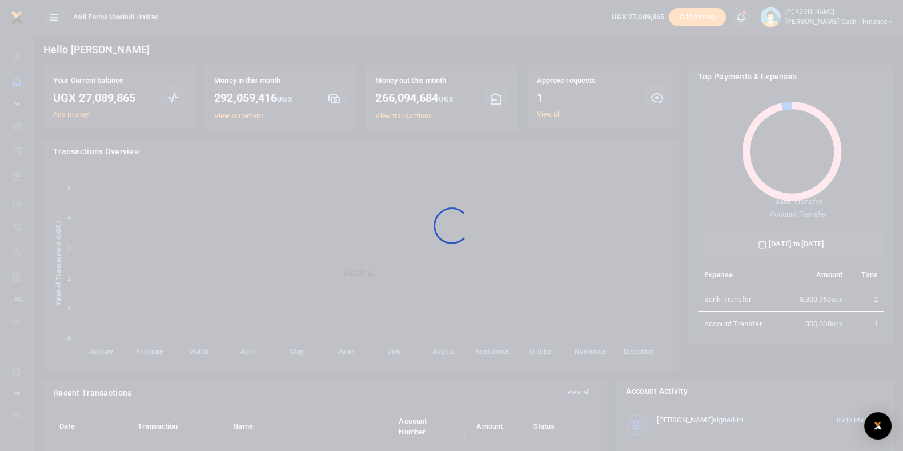
scroll to position [149, 175]
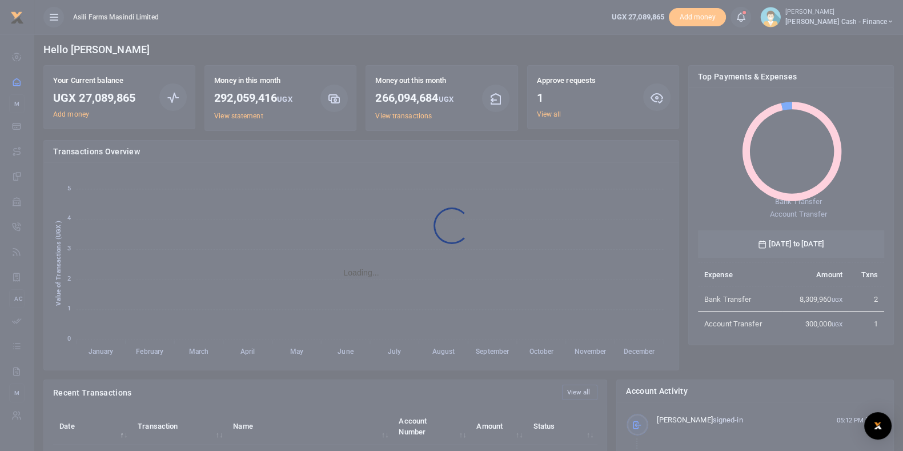
click at [550, 113] on div at bounding box center [451, 225] width 903 height 451
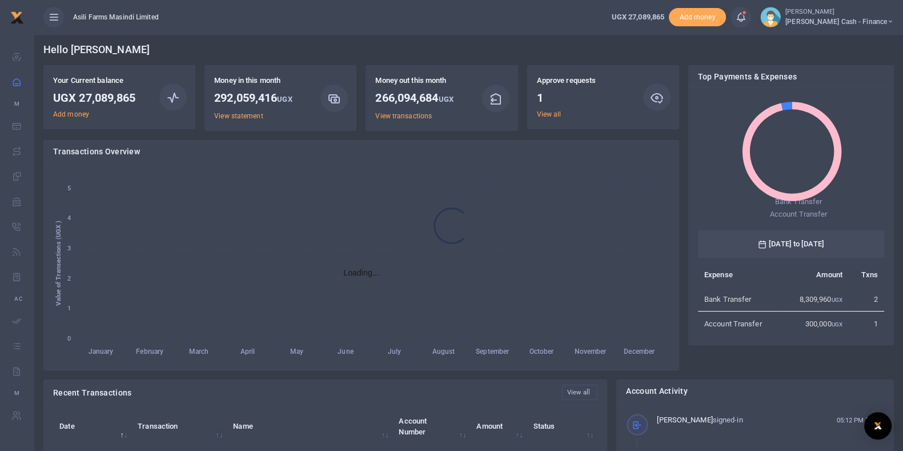
click at [554, 117] on div at bounding box center [451, 225] width 903 height 451
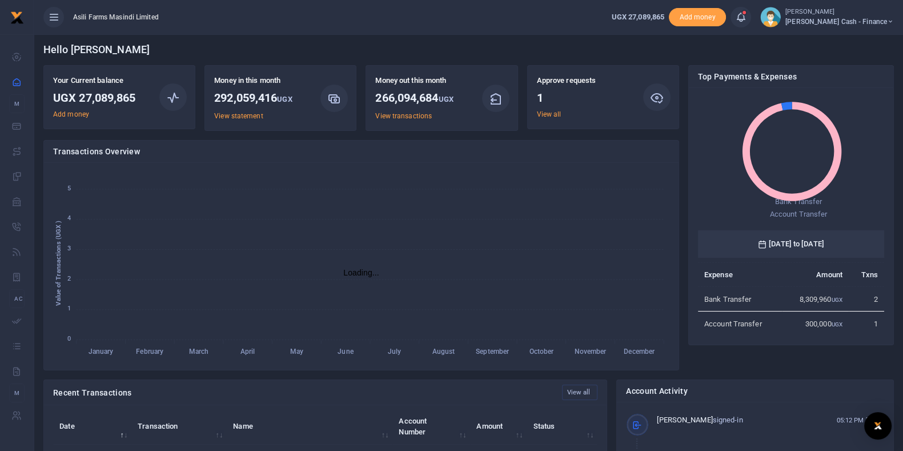
click at [554, 117] on link "View all" at bounding box center [549, 114] width 25 height 8
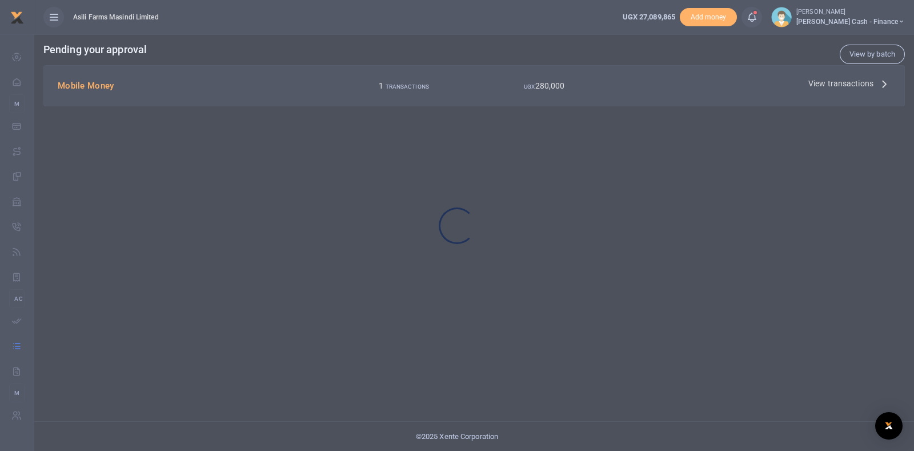
click at [820, 78] on div at bounding box center [457, 225] width 914 height 451
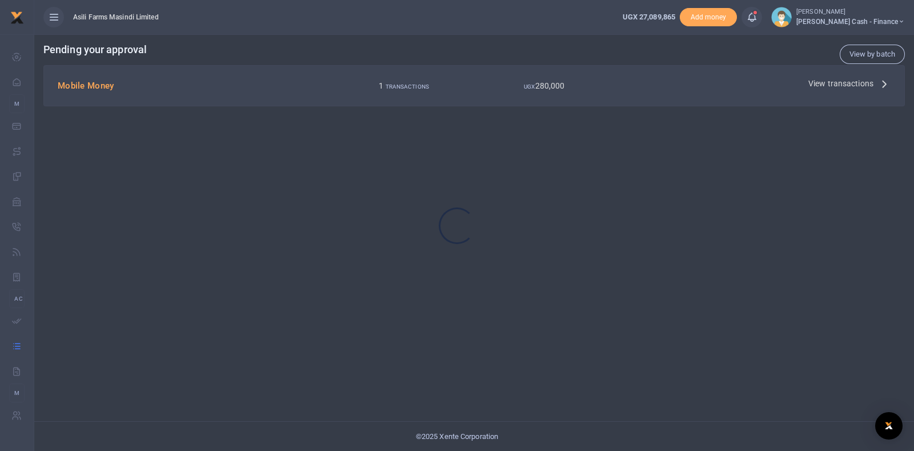
click at [825, 85] on div at bounding box center [457, 225] width 914 height 451
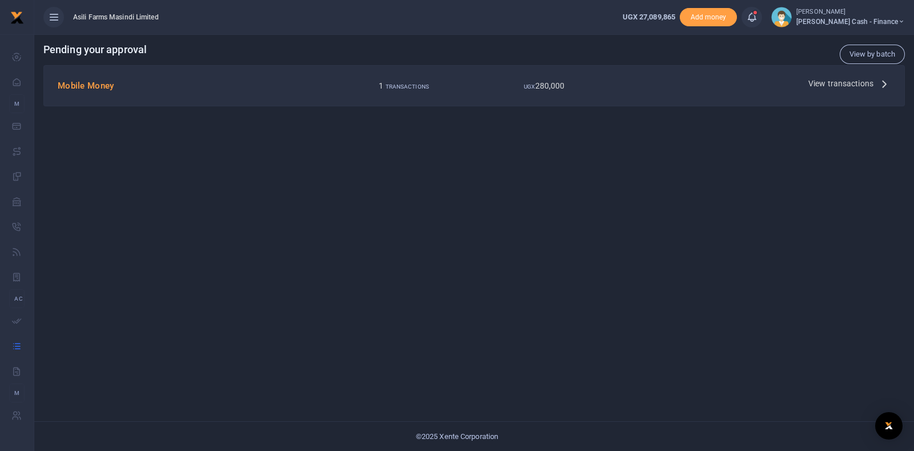
click at [825, 85] on span "View transactions" at bounding box center [840, 83] width 65 height 13
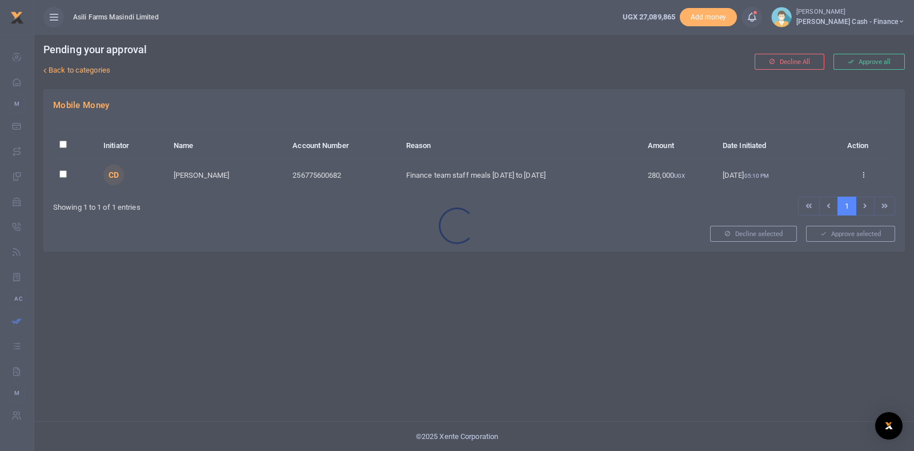
click at [863, 175] on div at bounding box center [457, 225] width 914 height 451
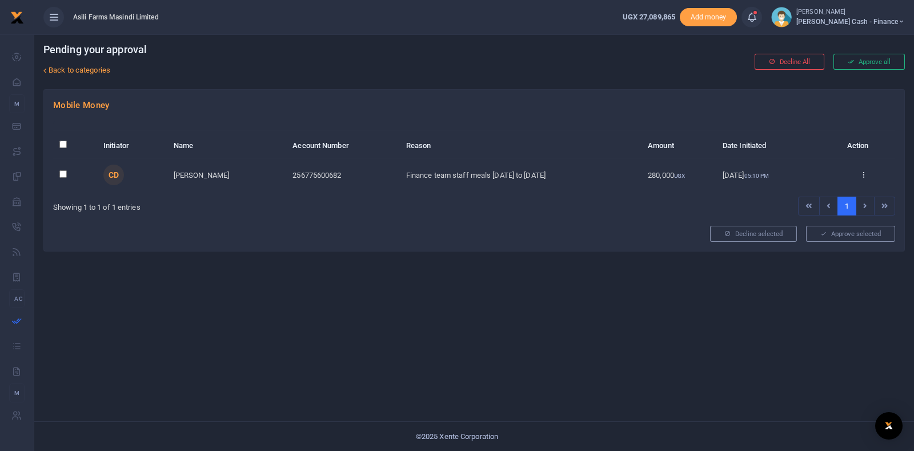
click at [863, 175] on icon at bounding box center [863, 174] width 7 height 8
click at [829, 204] on div "Approve Decline Details" at bounding box center [821, 218] width 91 height 77
click at [862, 175] on icon at bounding box center [863, 174] width 7 height 8
click at [828, 194] on link "Approve" at bounding box center [821, 193] width 90 height 16
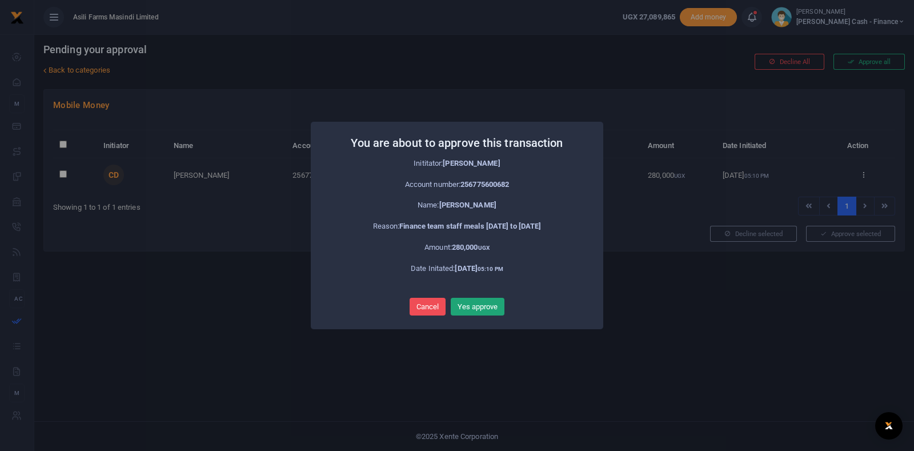
click at [492, 302] on button "Yes approve" at bounding box center [478, 307] width 54 height 18
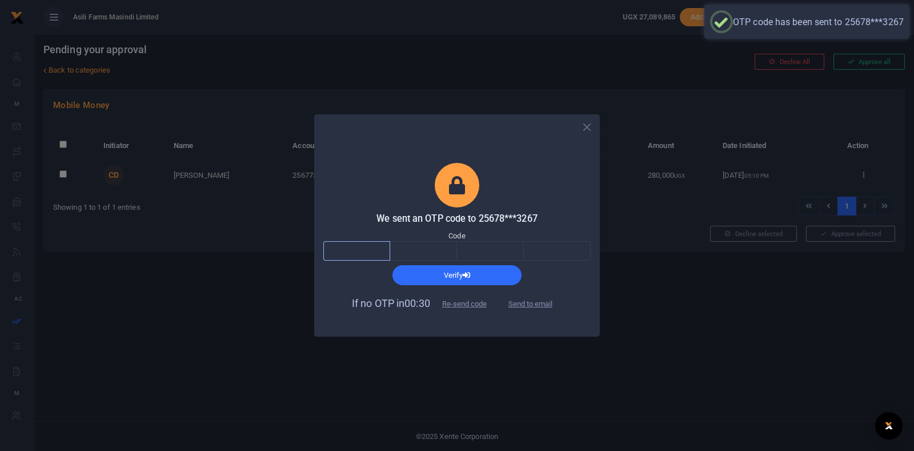
click at [373, 252] on input "text" at bounding box center [356, 250] width 67 height 19
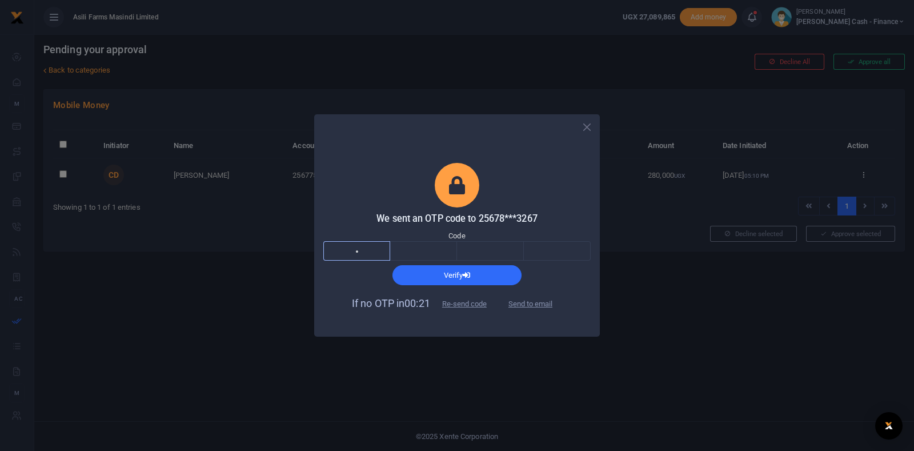
type input "9"
type input "3"
type input "1"
type input "7"
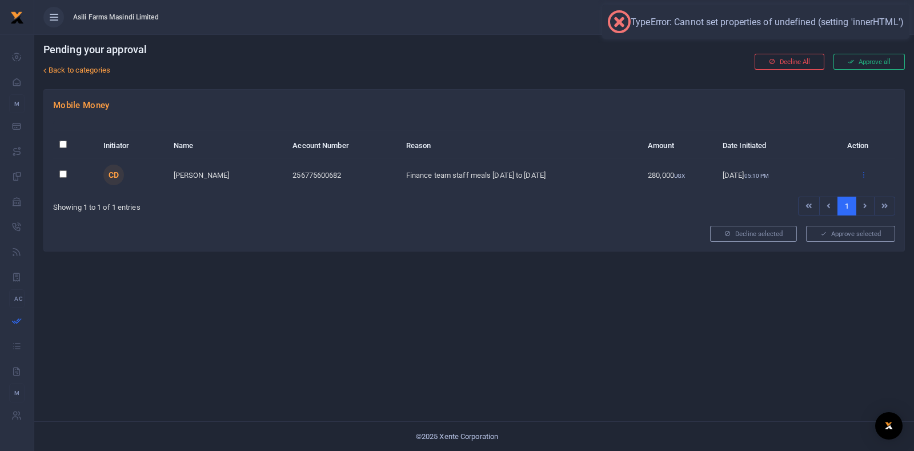
click at [865, 174] on icon at bounding box center [863, 174] width 7 height 8
click at [831, 195] on link "Approve" at bounding box center [821, 193] width 90 height 16
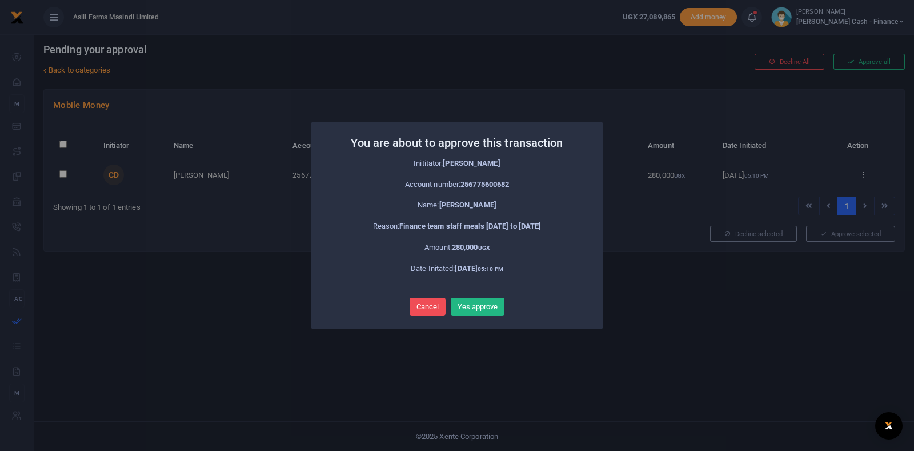
drag, startPoint x: 604, startPoint y: 55, endPoint x: 596, endPoint y: 18, distance: 37.6
click at [603, 54] on div "You are about to approve this transaction × Inititator: Constantine Dusenge Acc…" at bounding box center [457, 225] width 914 height 451
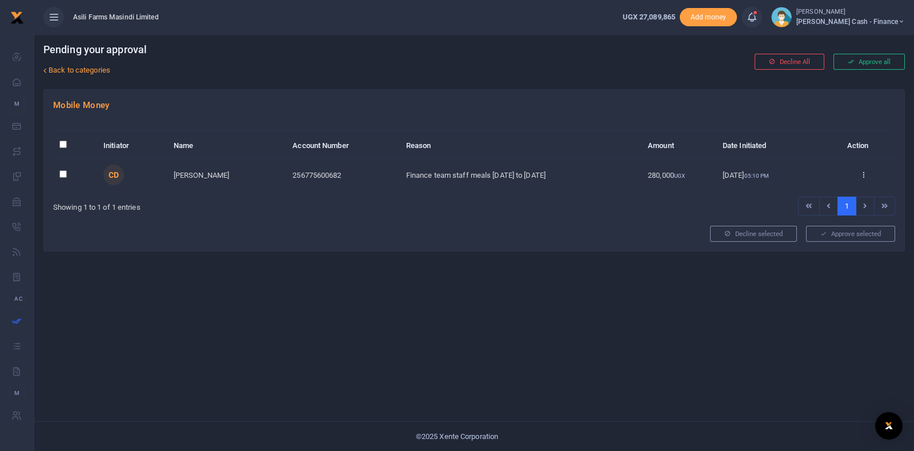
click at [884, 19] on span "[PERSON_NAME] Cash - Finance" at bounding box center [850, 22] width 109 height 10
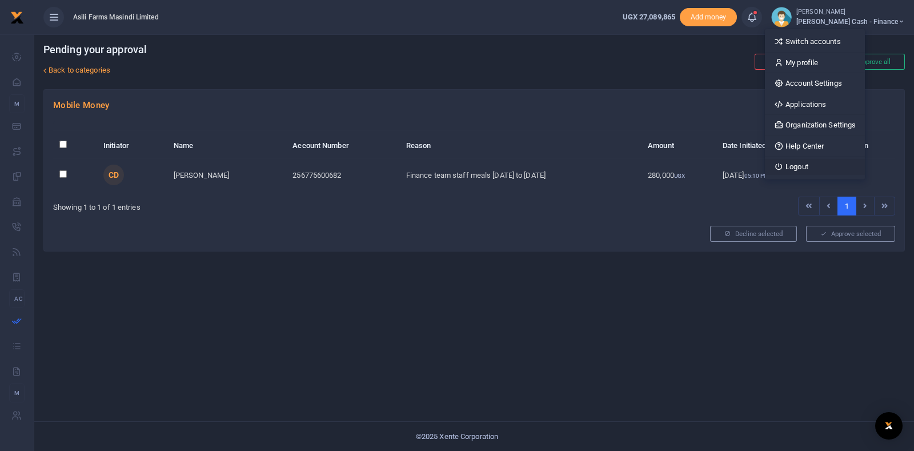
click at [845, 159] on link "Logout" at bounding box center [815, 167] width 100 height 16
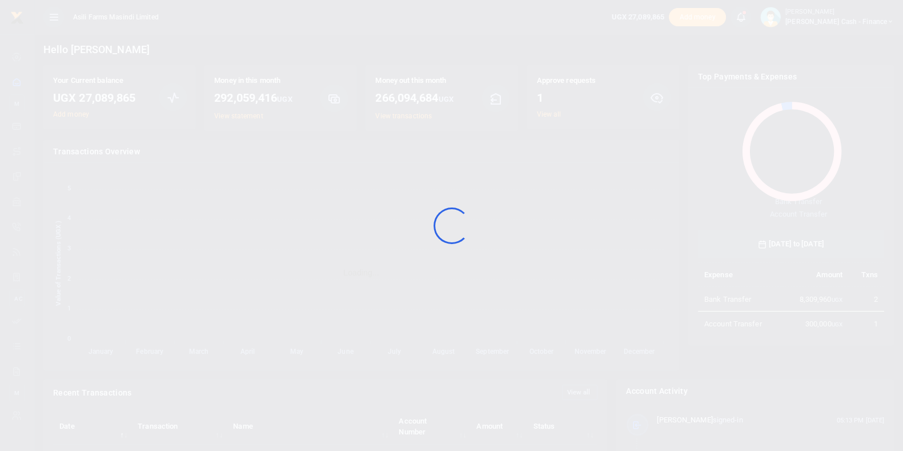
scroll to position [149, 175]
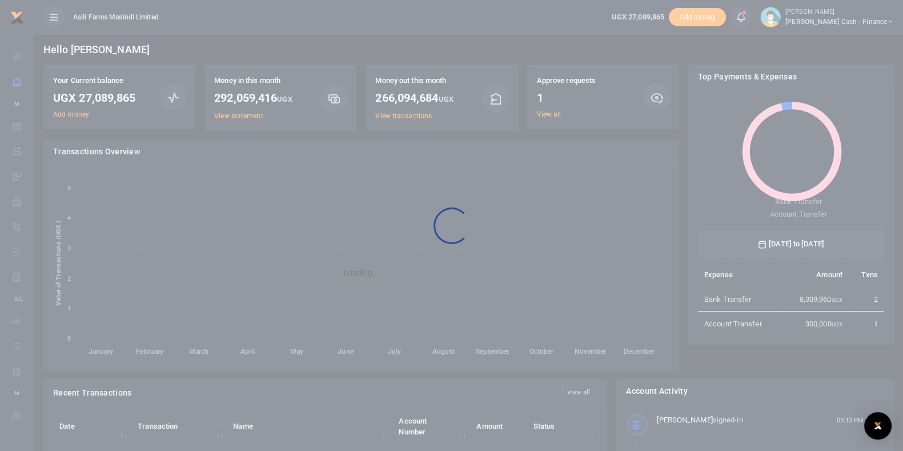
drag, startPoint x: 554, startPoint y: 117, endPoint x: 550, endPoint y: 111, distance: 6.2
click at [550, 112] on div at bounding box center [451, 225] width 903 height 451
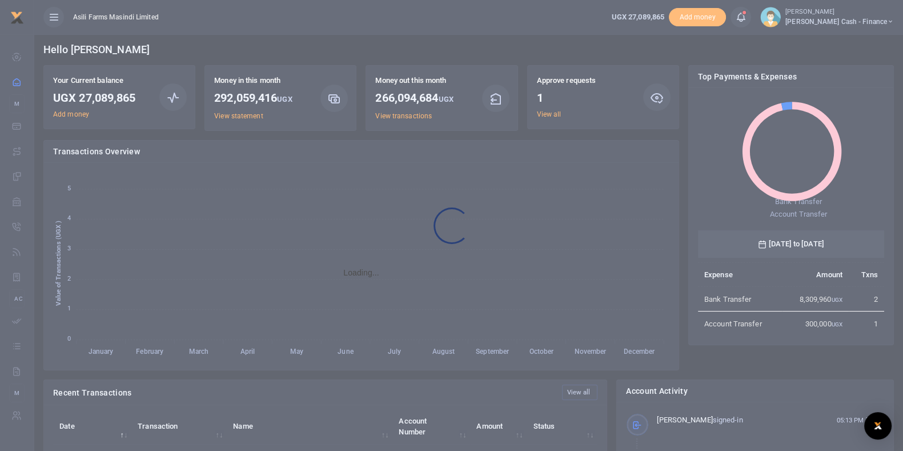
click at [550, 111] on div at bounding box center [451, 225] width 903 height 451
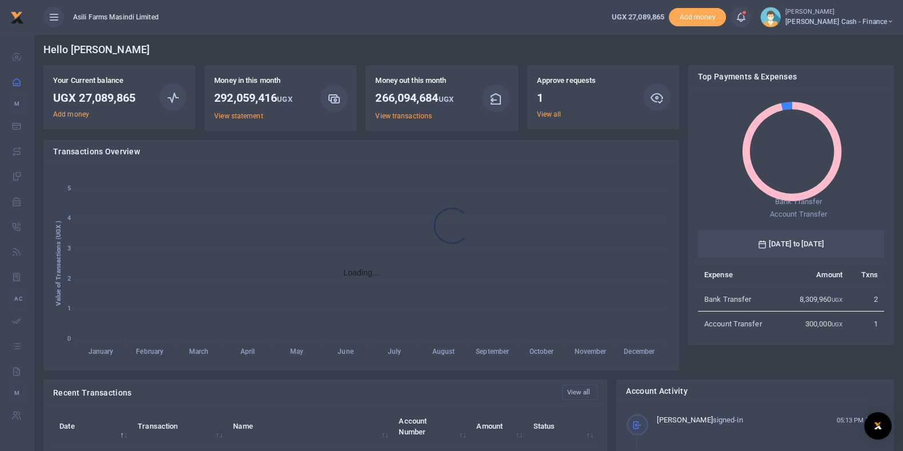
click at [550, 115] on div at bounding box center [451, 225] width 903 height 451
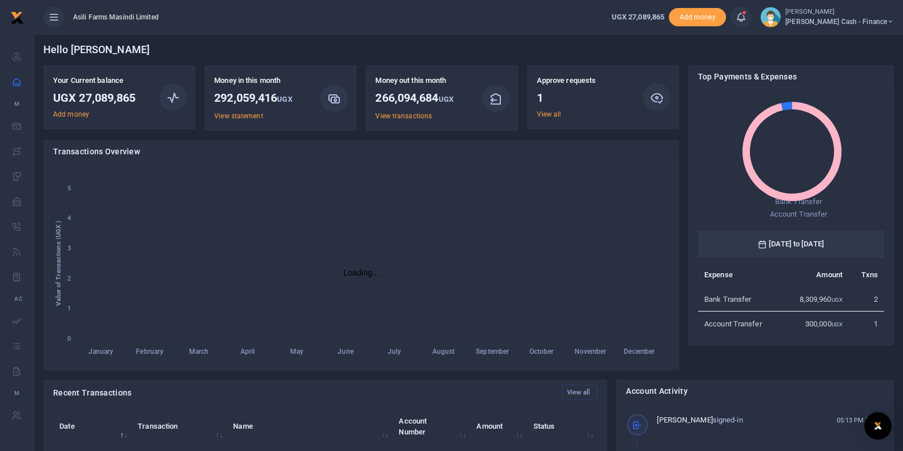
click at [550, 115] on link "View all" at bounding box center [549, 114] width 25 height 8
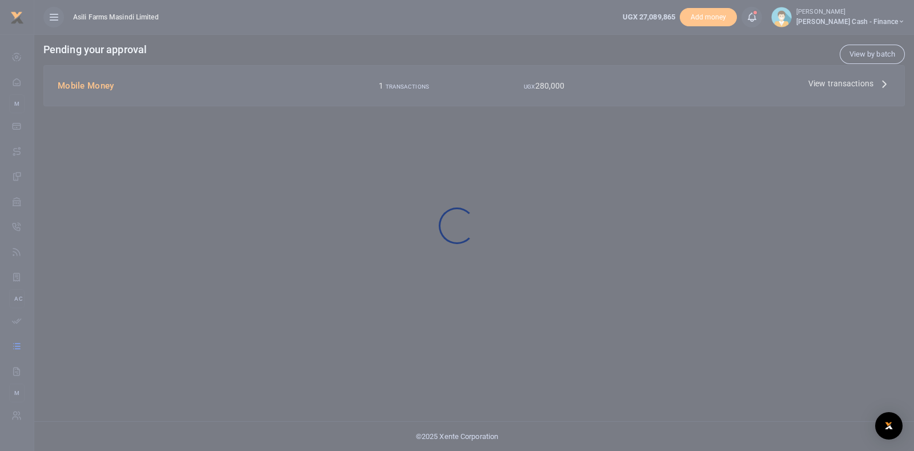
click at [848, 83] on div at bounding box center [457, 225] width 914 height 451
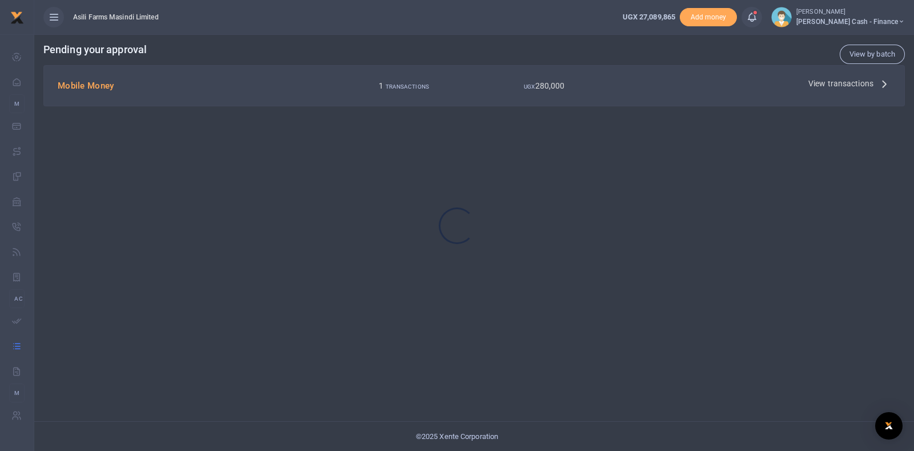
click at [849, 85] on div at bounding box center [457, 225] width 914 height 451
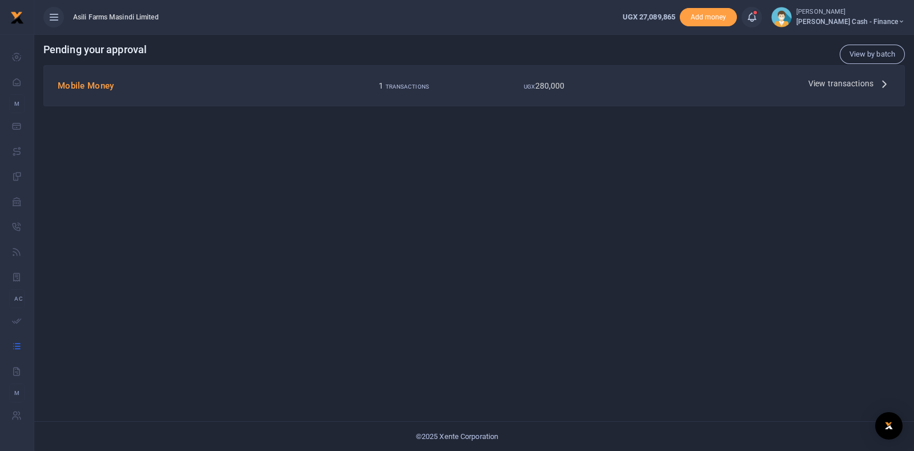
click at [849, 85] on span "View transactions" at bounding box center [840, 83] width 65 height 13
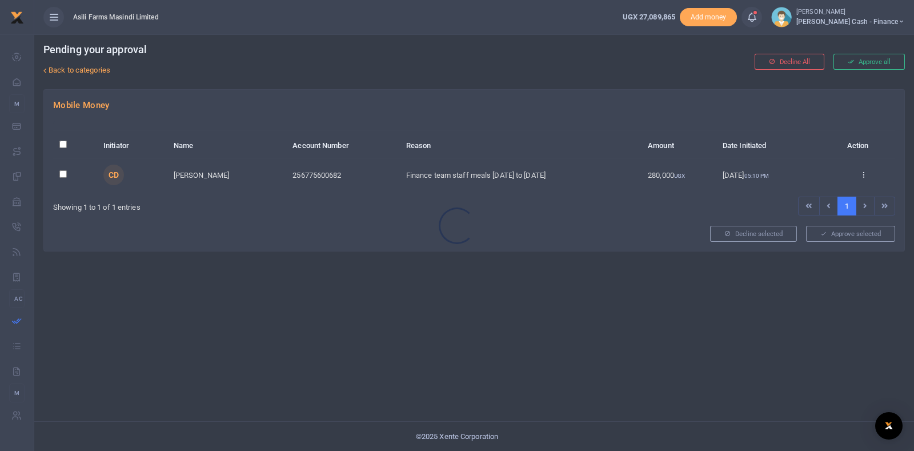
click at [861, 175] on div at bounding box center [457, 225] width 914 height 451
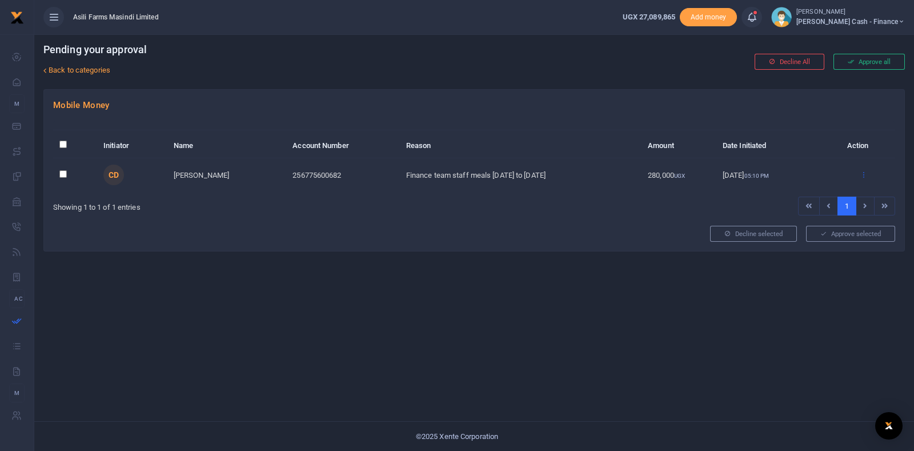
click at [863, 175] on icon at bounding box center [863, 174] width 7 height 8
click at [823, 194] on link "Approve" at bounding box center [821, 193] width 90 height 16
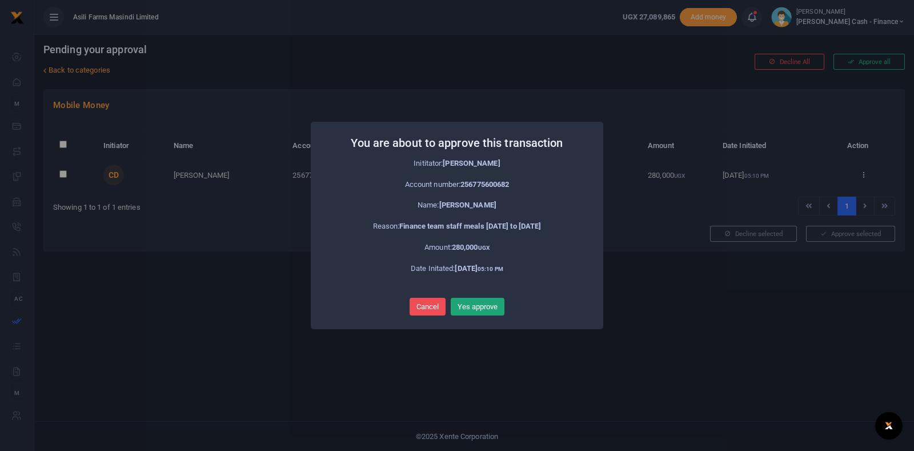
click at [477, 307] on button "Yes approve" at bounding box center [478, 307] width 54 height 18
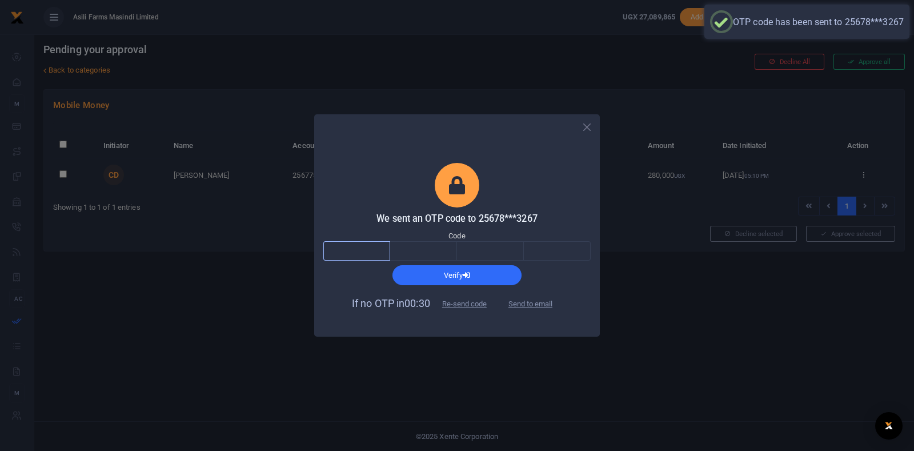
click at [388, 250] on input "text" at bounding box center [356, 250] width 67 height 19
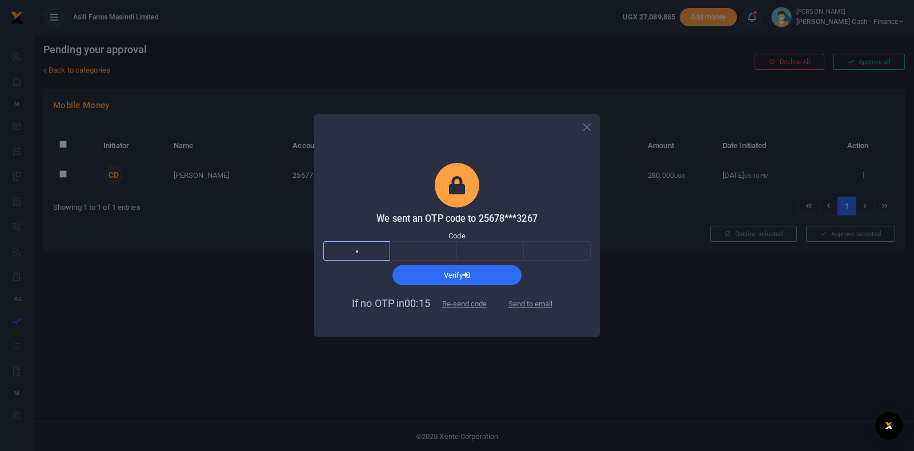
type input "1"
type input "9"
type input "2"
type input "6"
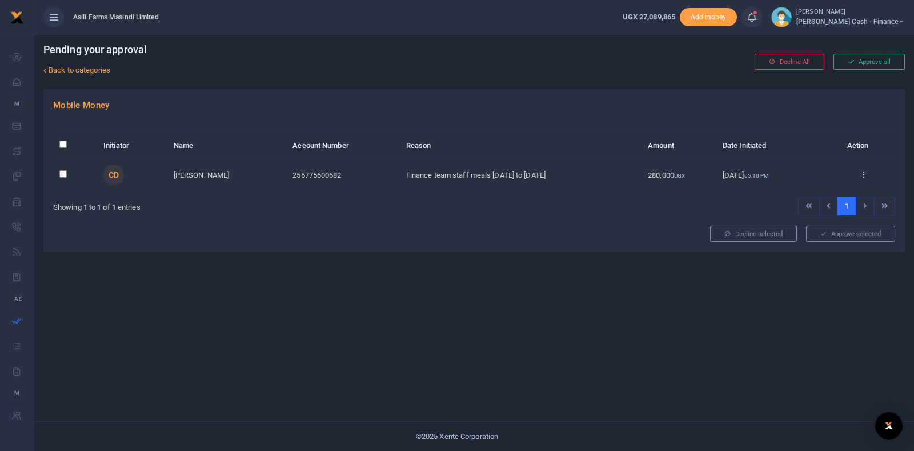
click at [890, 21] on span "[PERSON_NAME] Cash - Finance" at bounding box center [850, 22] width 109 height 10
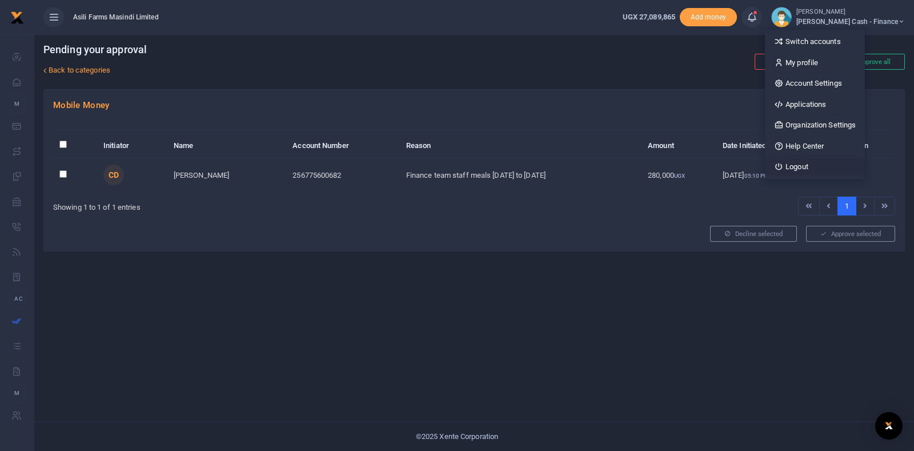
click at [865, 165] on link "Logout" at bounding box center [815, 167] width 100 height 16
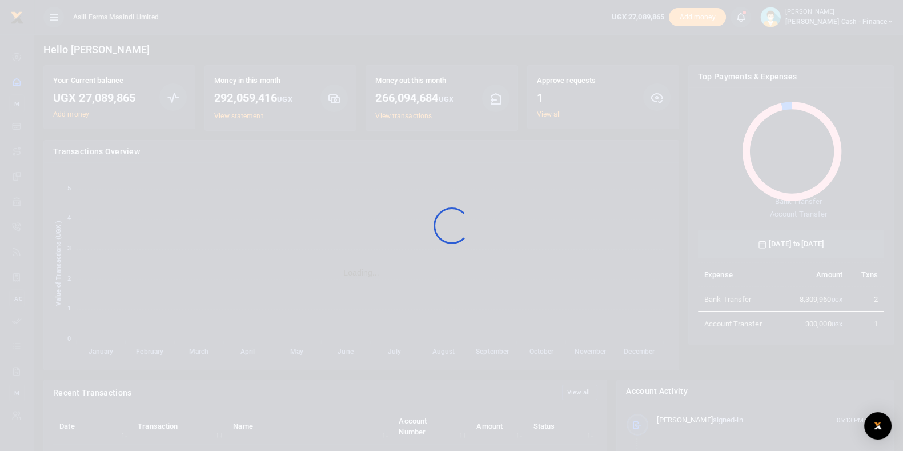
scroll to position [149, 175]
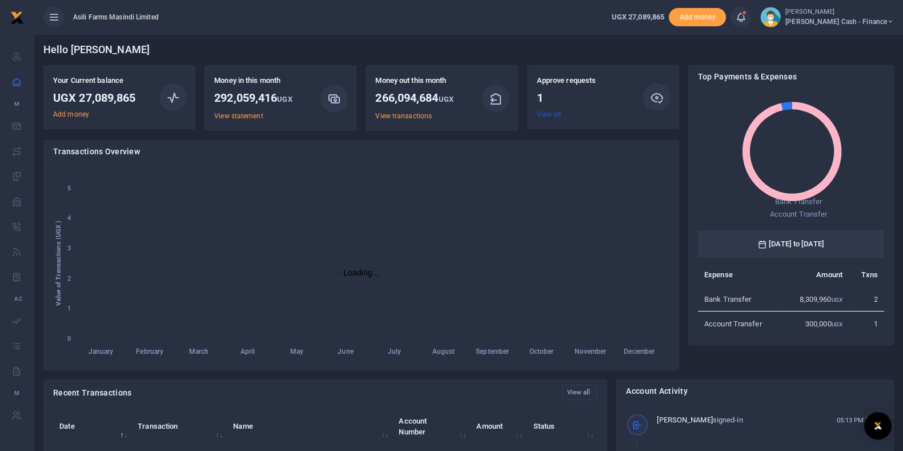
click at [556, 111] on link "View all" at bounding box center [549, 114] width 25 height 8
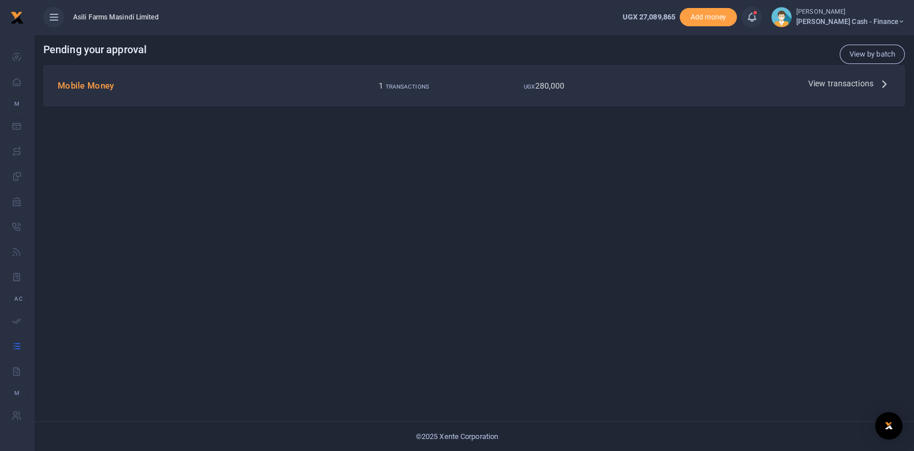
click at [840, 85] on span "View transactions" at bounding box center [840, 83] width 65 height 13
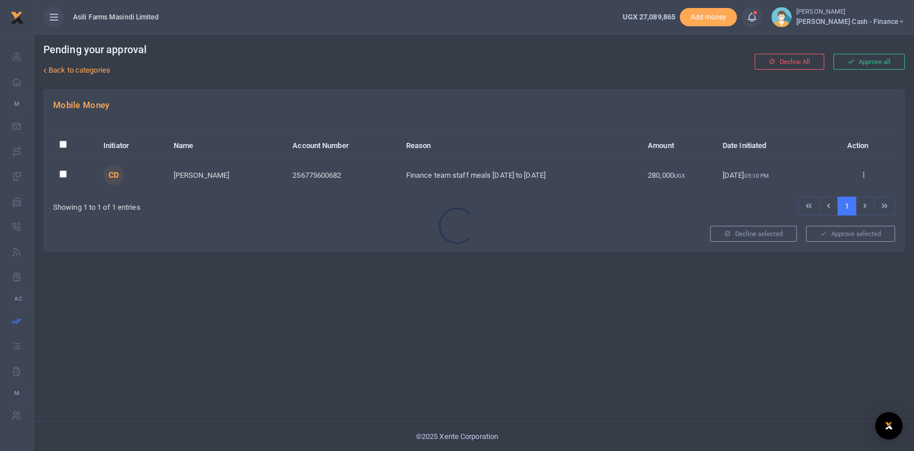
click at [860, 177] on div at bounding box center [457, 225] width 914 height 451
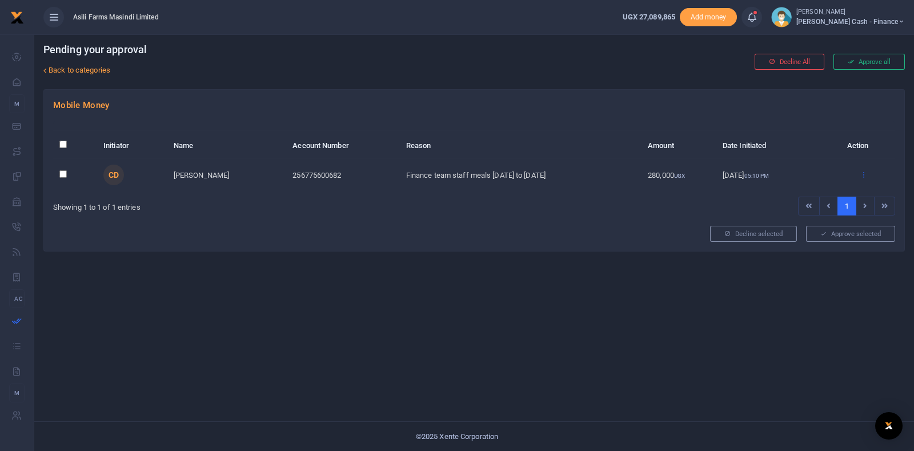
click at [865, 177] on icon at bounding box center [863, 174] width 7 height 8
click at [829, 198] on link "Approve" at bounding box center [821, 193] width 90 height 16
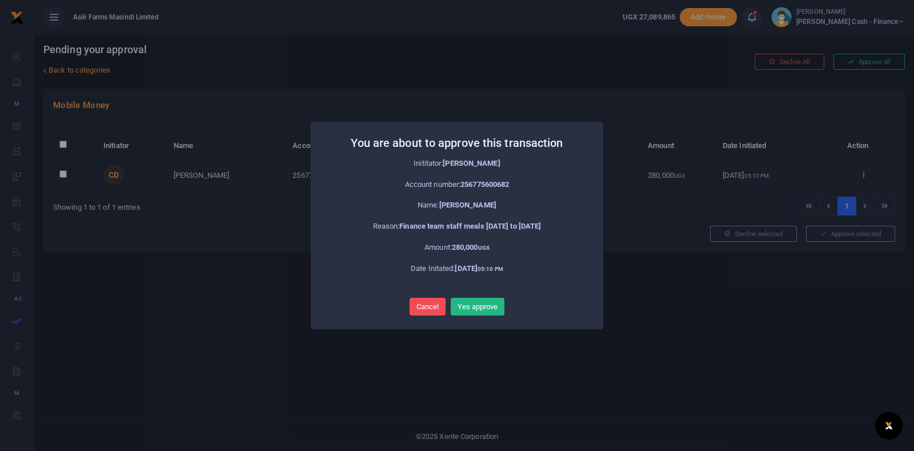
click at [474, 308] on button "Yes approve" at bounding box center [478, 307] width 54 height 18
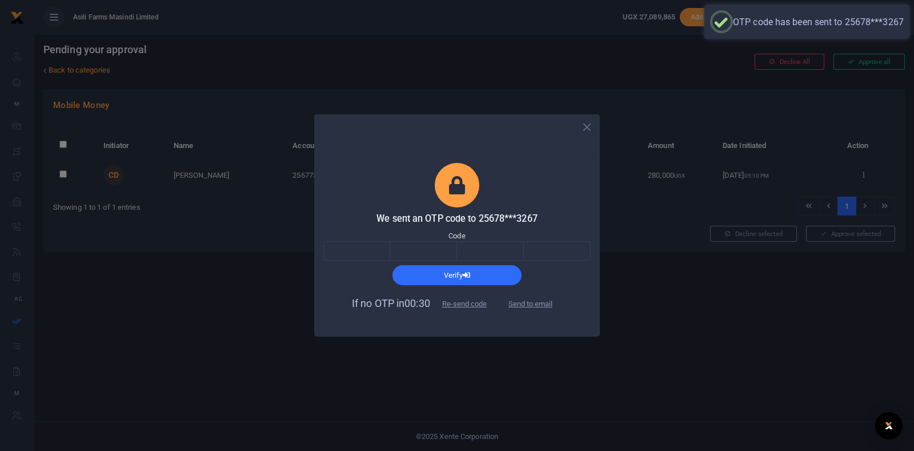
click at [375, 261] on div "Verify" at bounding box center [457, 272] width 276 height 24
click at [378, 253] on input "text" at bounding box center [356, 250] width 67 height 19
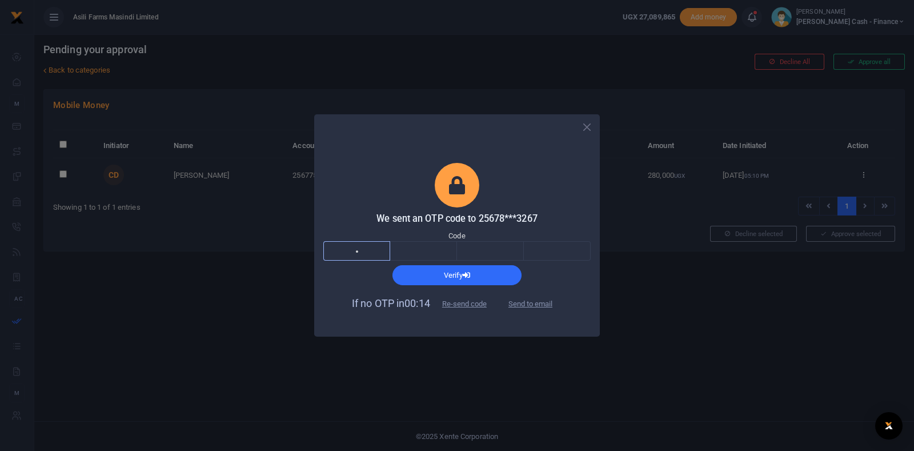
type input "9"
type input "1"
type input "8"
type input "2"
